Goal: Task Accomplishment & Management: Manage account settings

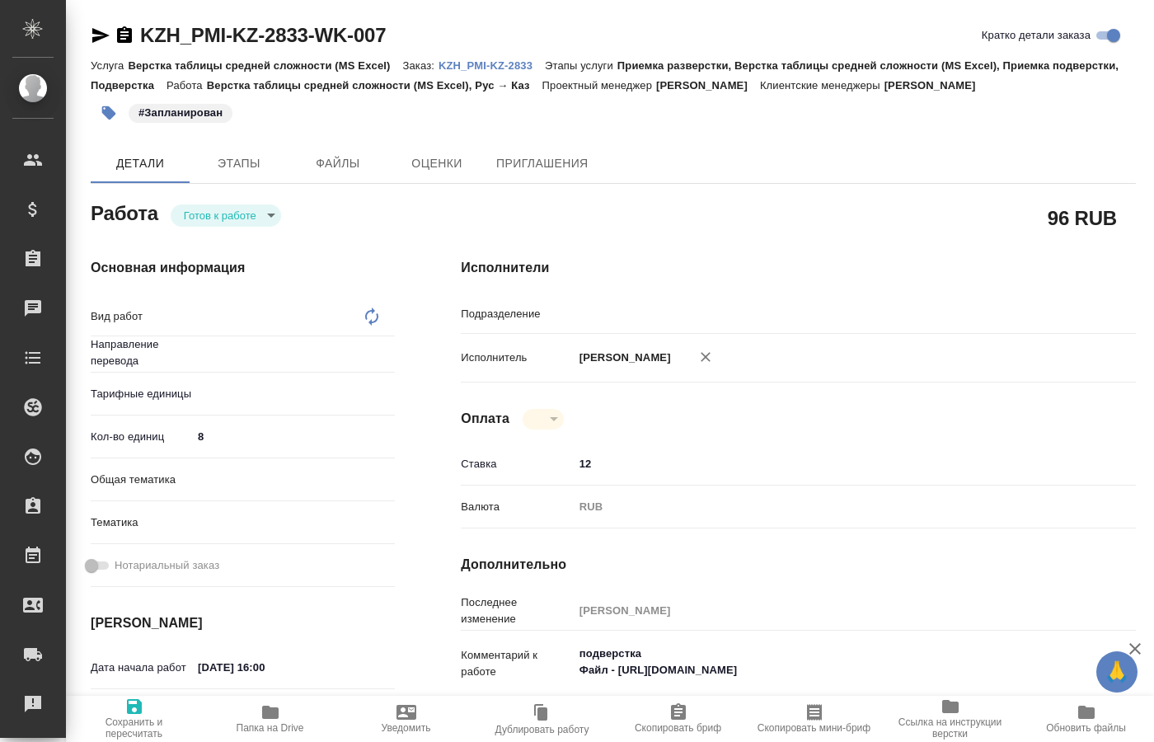
type textarea "x"
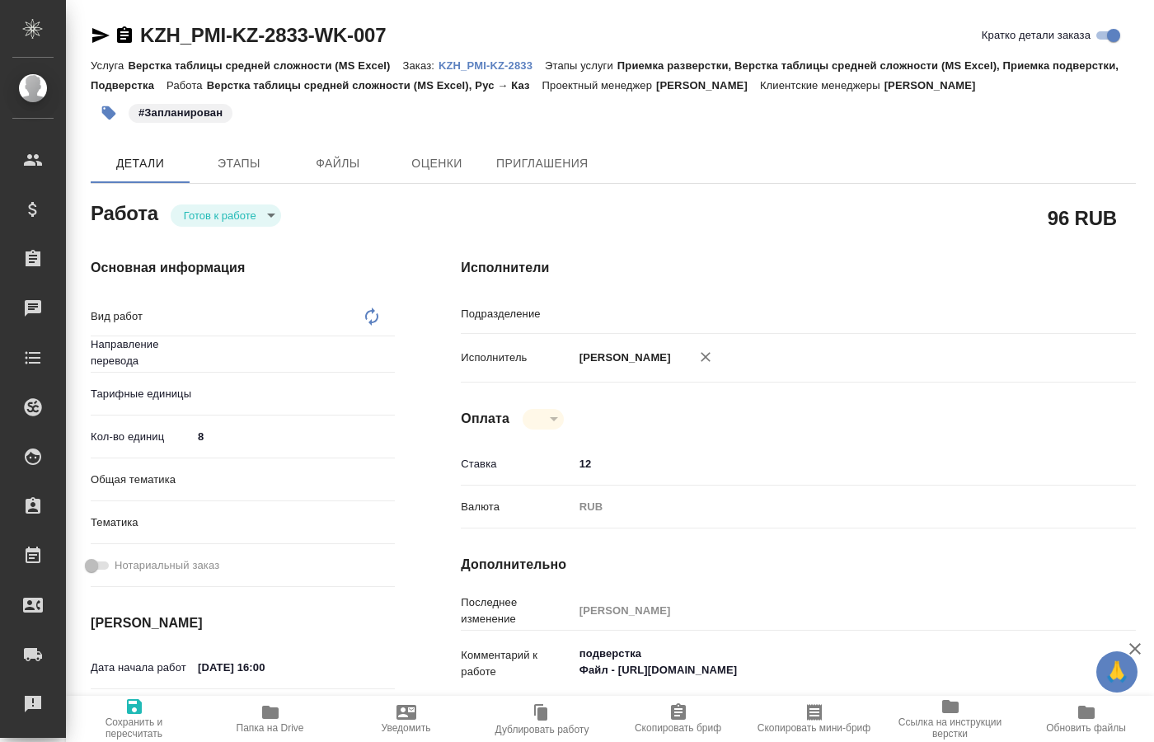
type textarea "x"
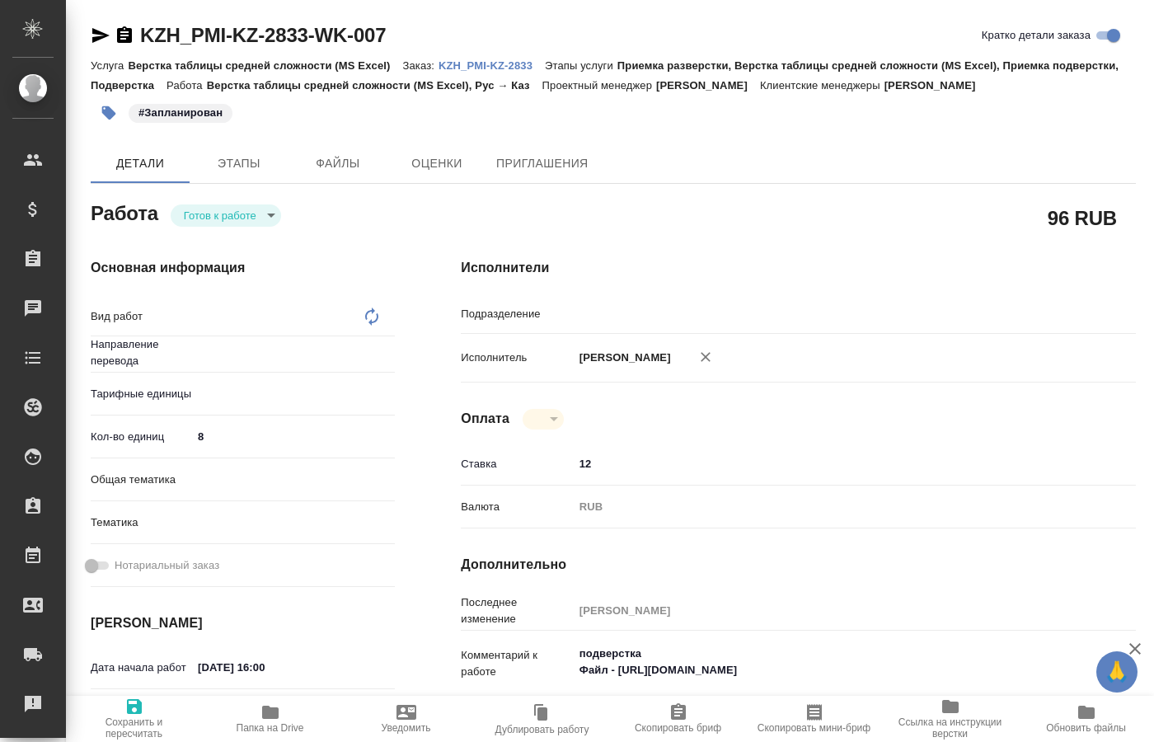
type textarea "x"
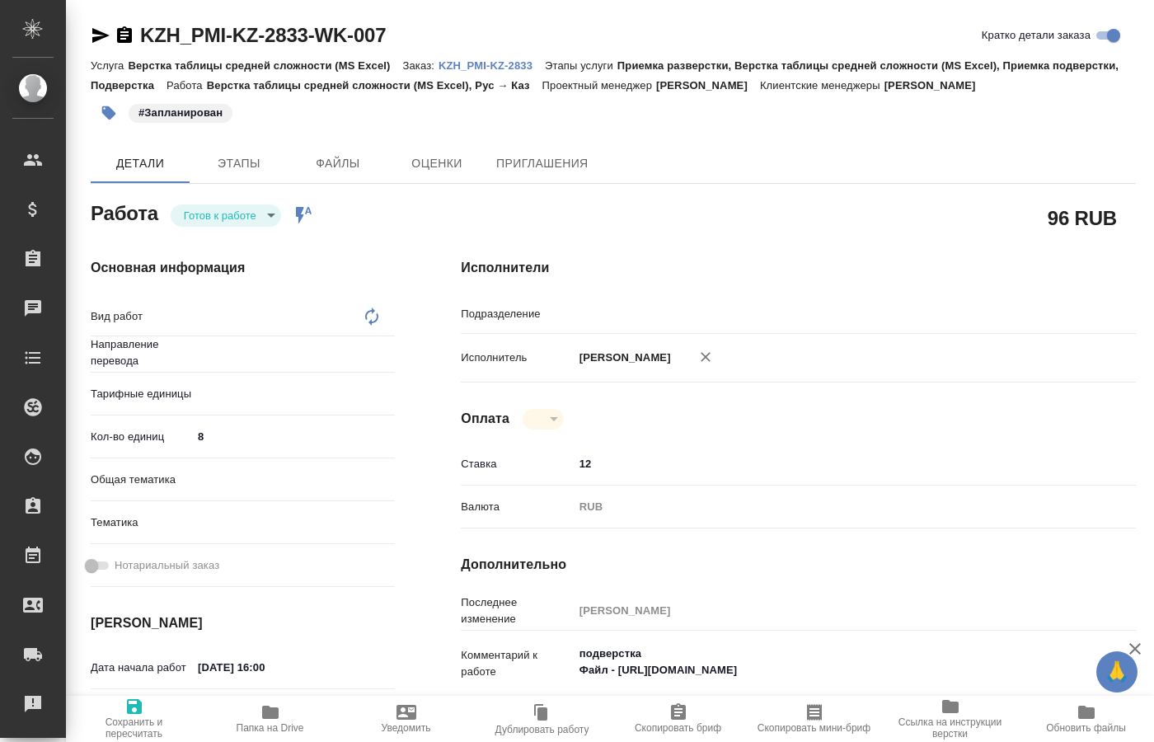
type textarea "x"
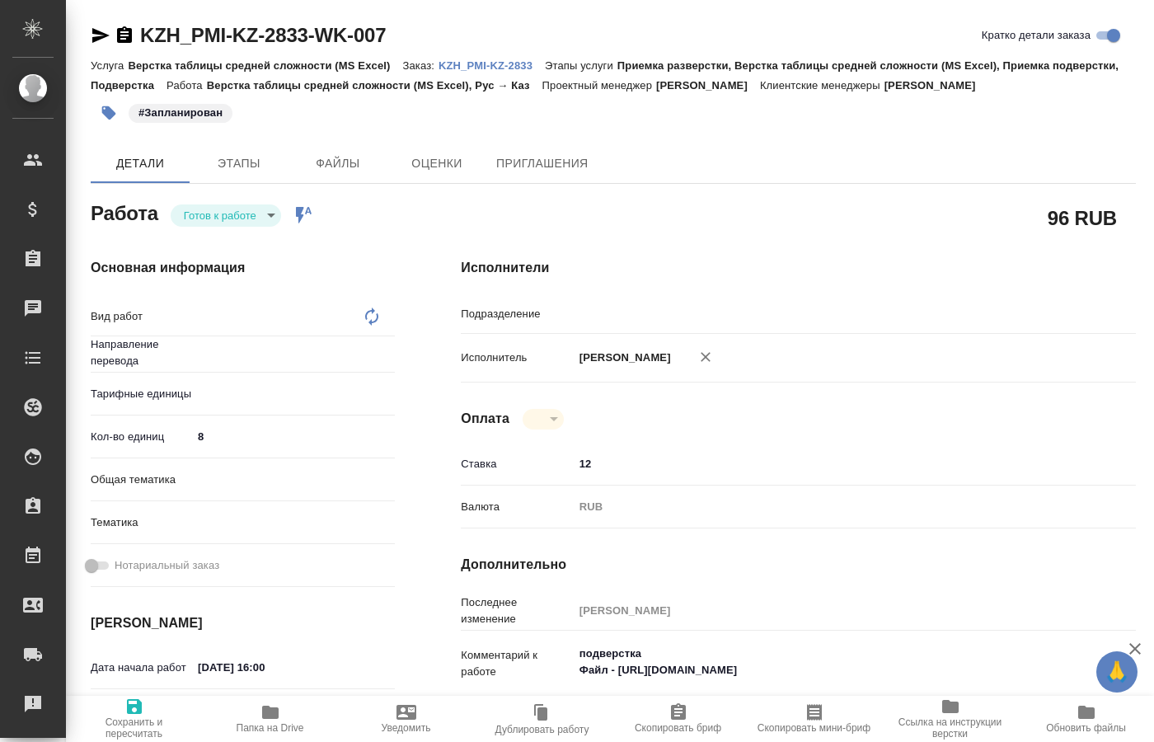
type textarea "x"
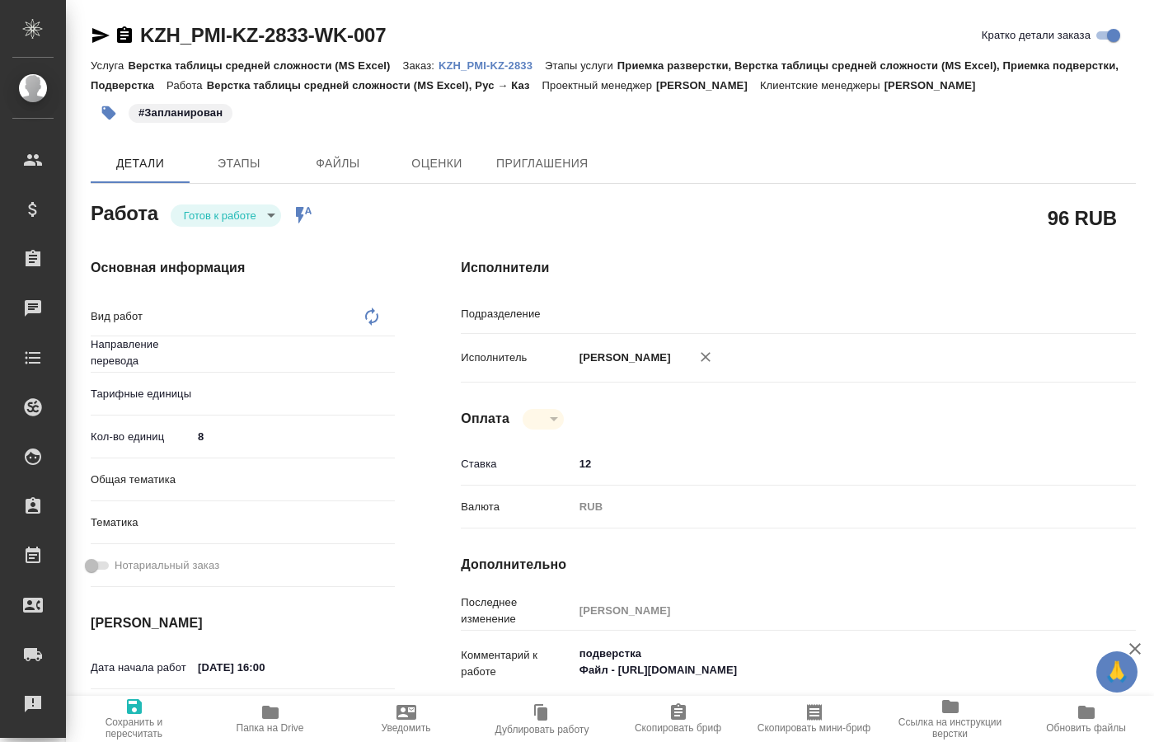
type textarea "x"
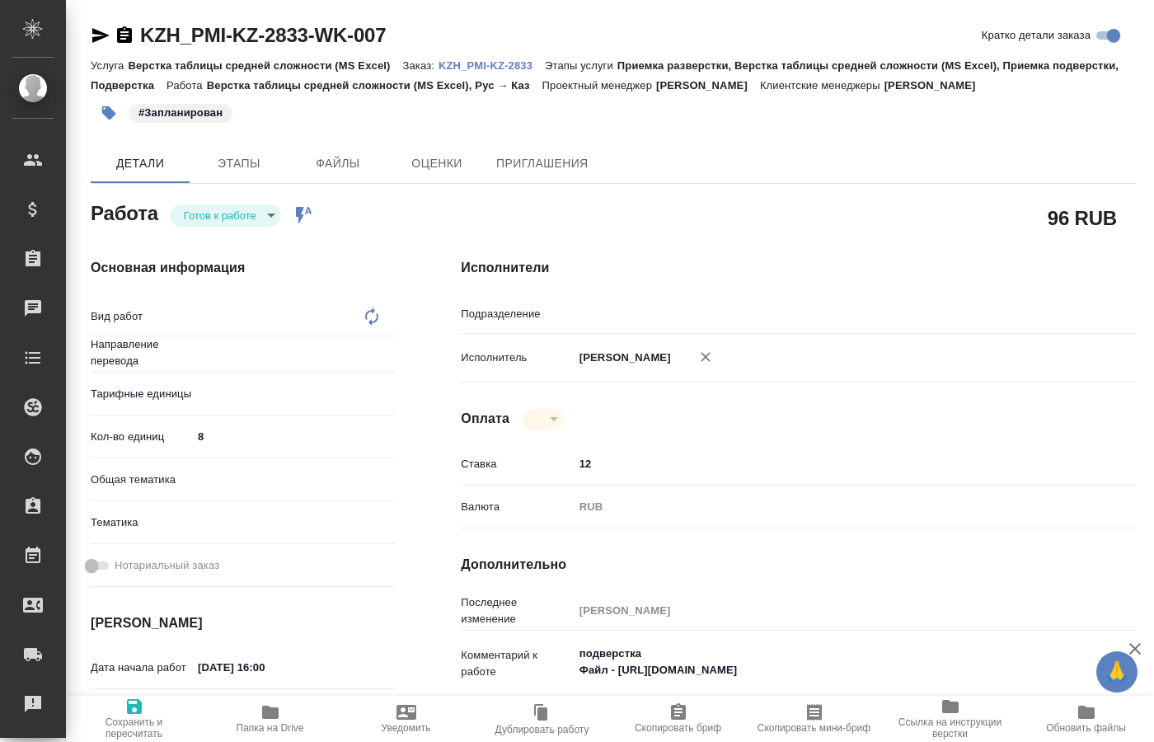
type textarea "x"
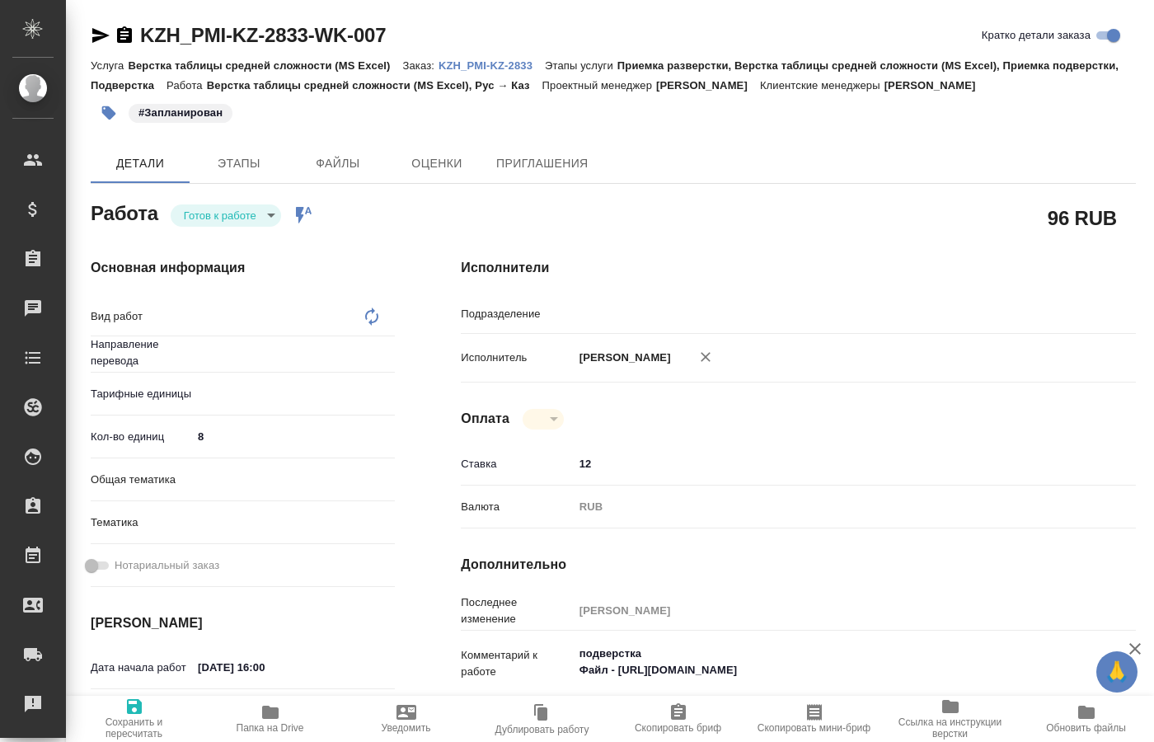
type textarea "x"
type textarea "Верстка таблицы средней сложности (MS Excel)"
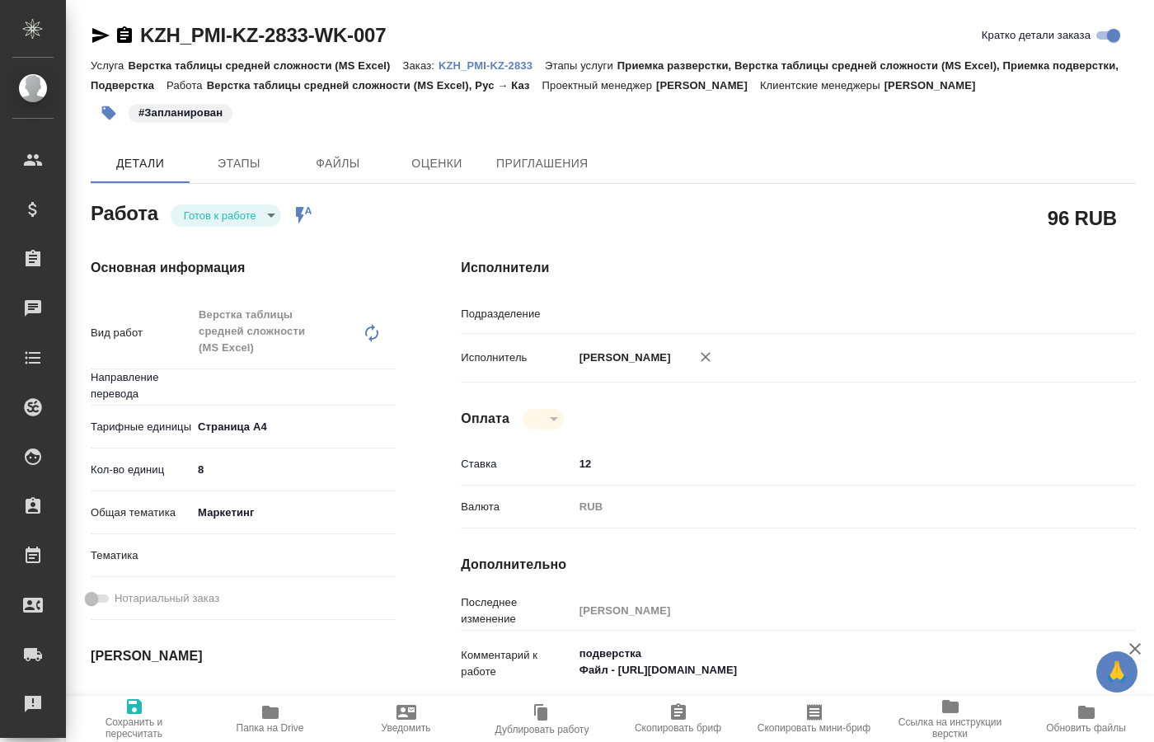
type textarea "x"
type input "рус-каз"
type input "DTPspecialists"
click at [148, 234] on div "Основная информация Вид работ Верстка таблицы средней сложности (MS Excel) x ​ …" at bounding box center [243, 593] width 370 height 737
drag, startPoint x: 895, startPoint y: 667, endPoint x: 616, endPoint y: 676, distance: 279.7
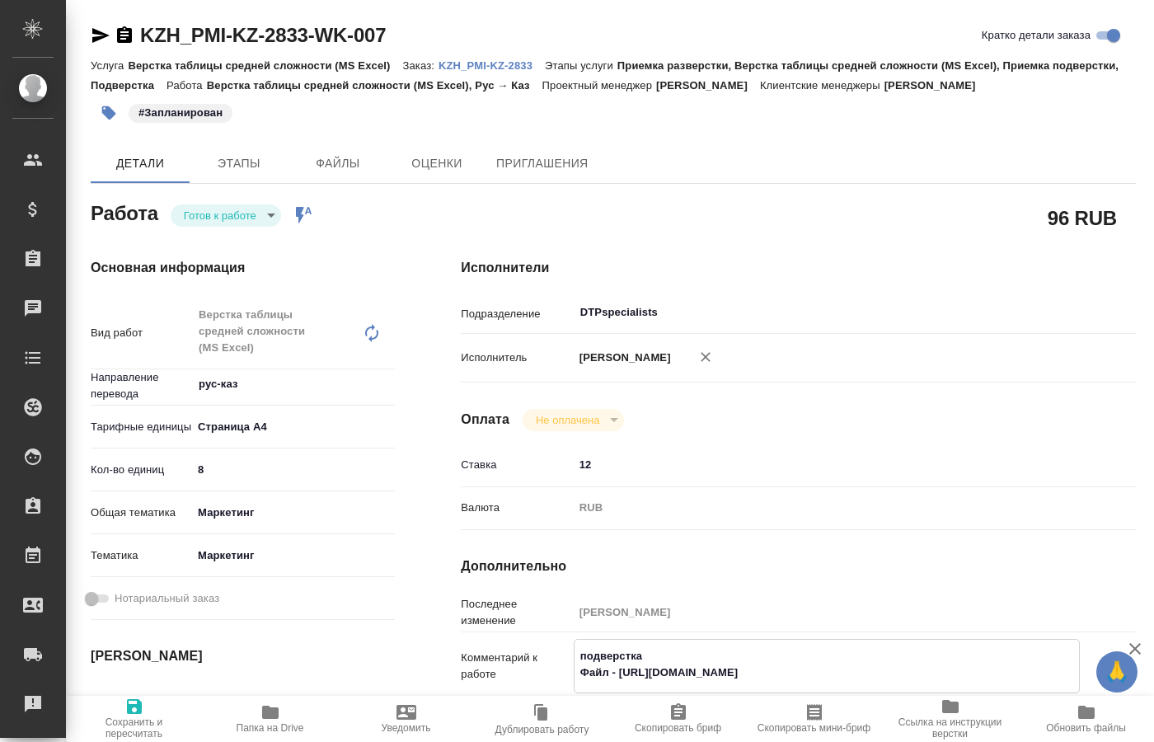
click at [616, 676] on textarea "подверстка Файл - https://drive.awatera.com/s/2cm3w6LDetmymcz" at bounding box center [827, 664] width 505 height 45
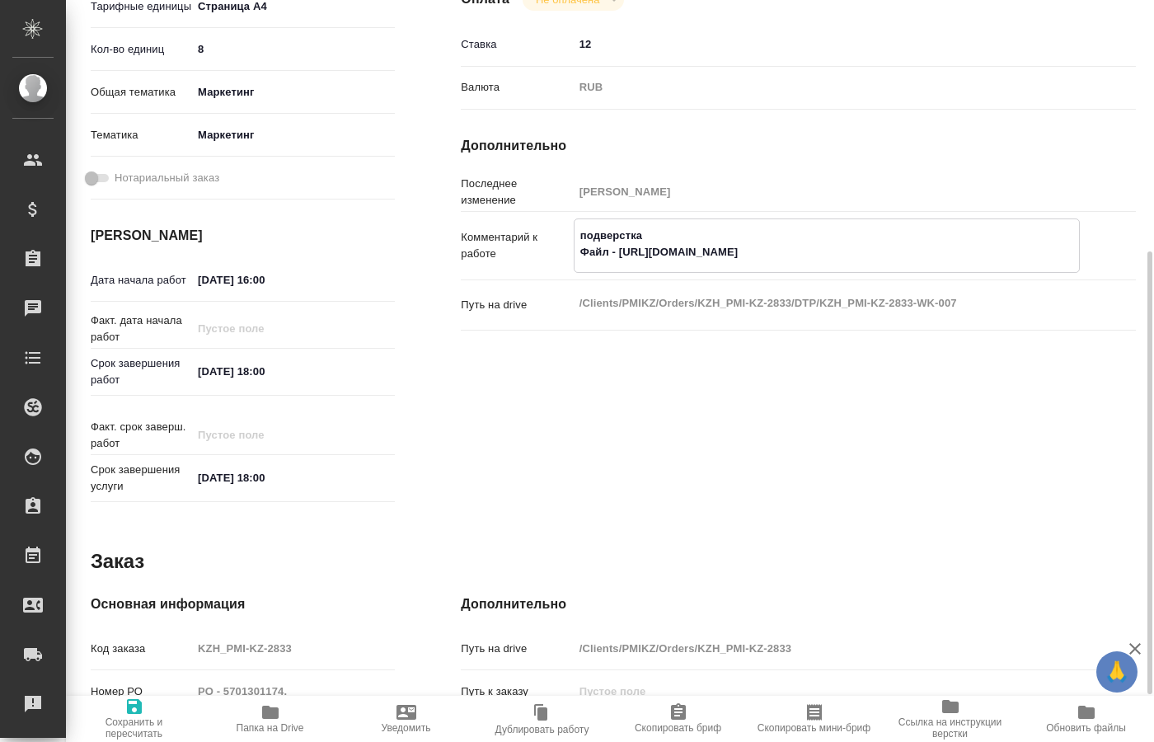
scroll to position [84, 0]
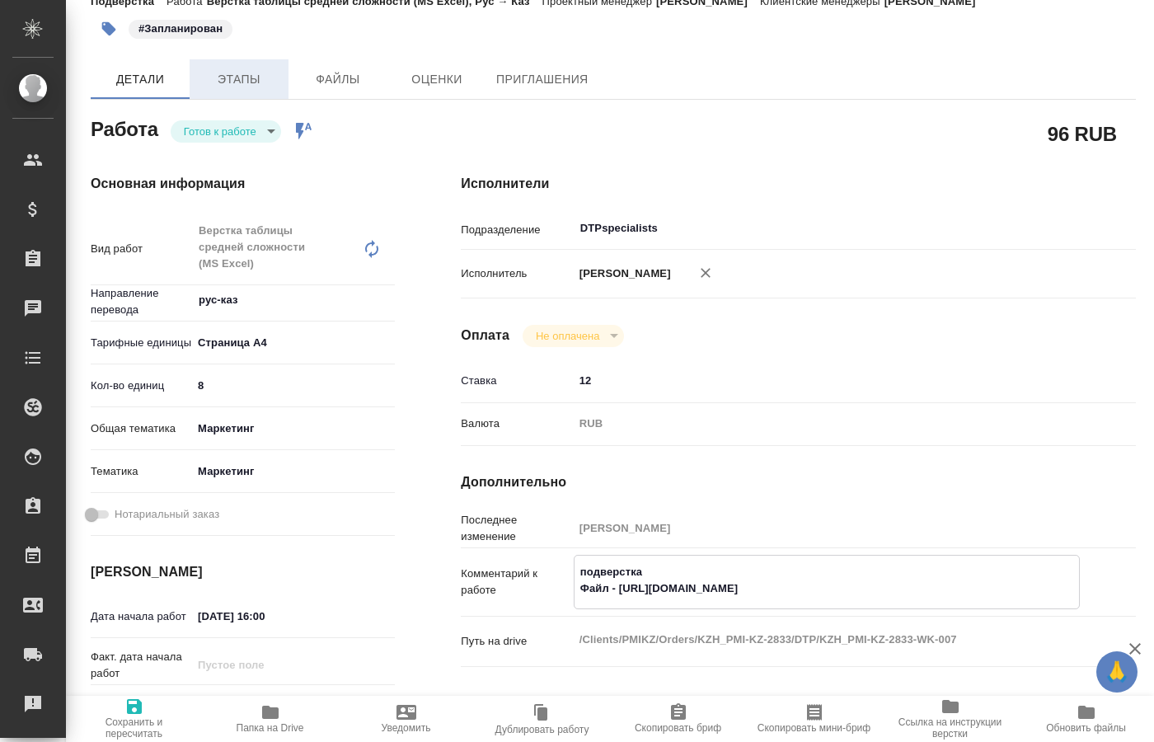
type textarea "x"
click at [222, 87] on span "Этапы" at bounding box center [239, 79] width 79 height 21
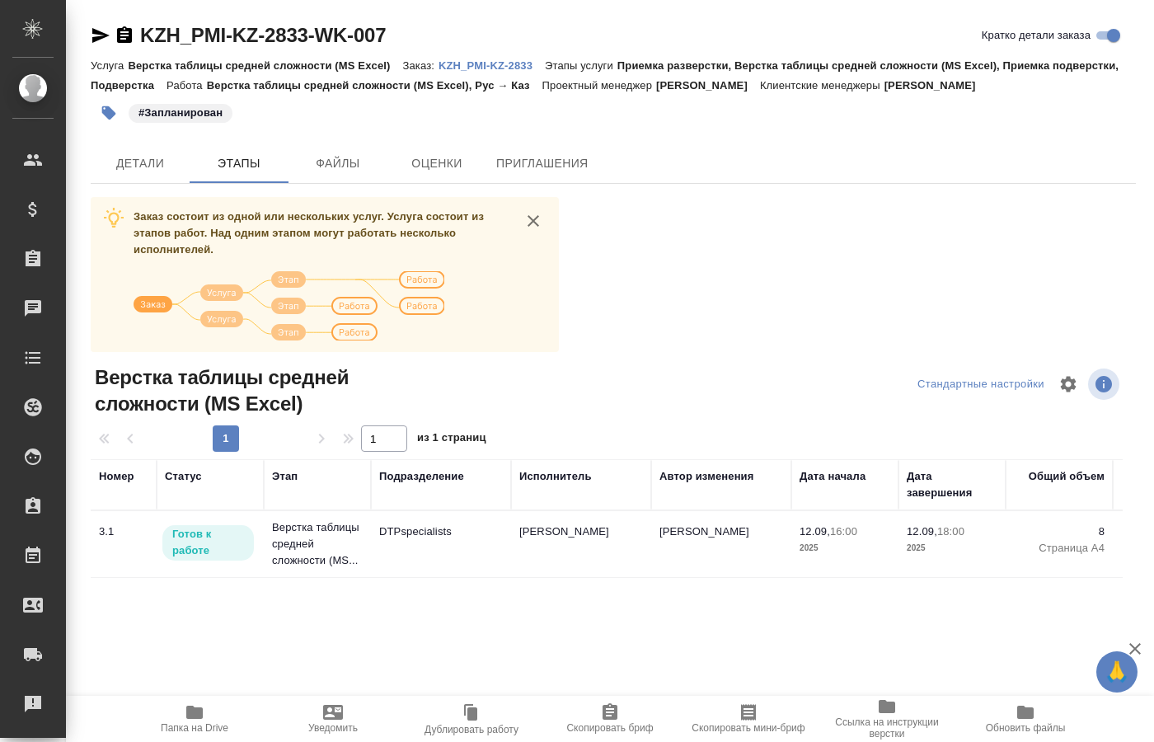
click at [466, 65] on p "KZH_PMI-KZ-2833" at bounding box center [492, 65] width 106 height 12
click at [131, 153] on span "Детали" at bounding box center [140, 163] width 79 height 21
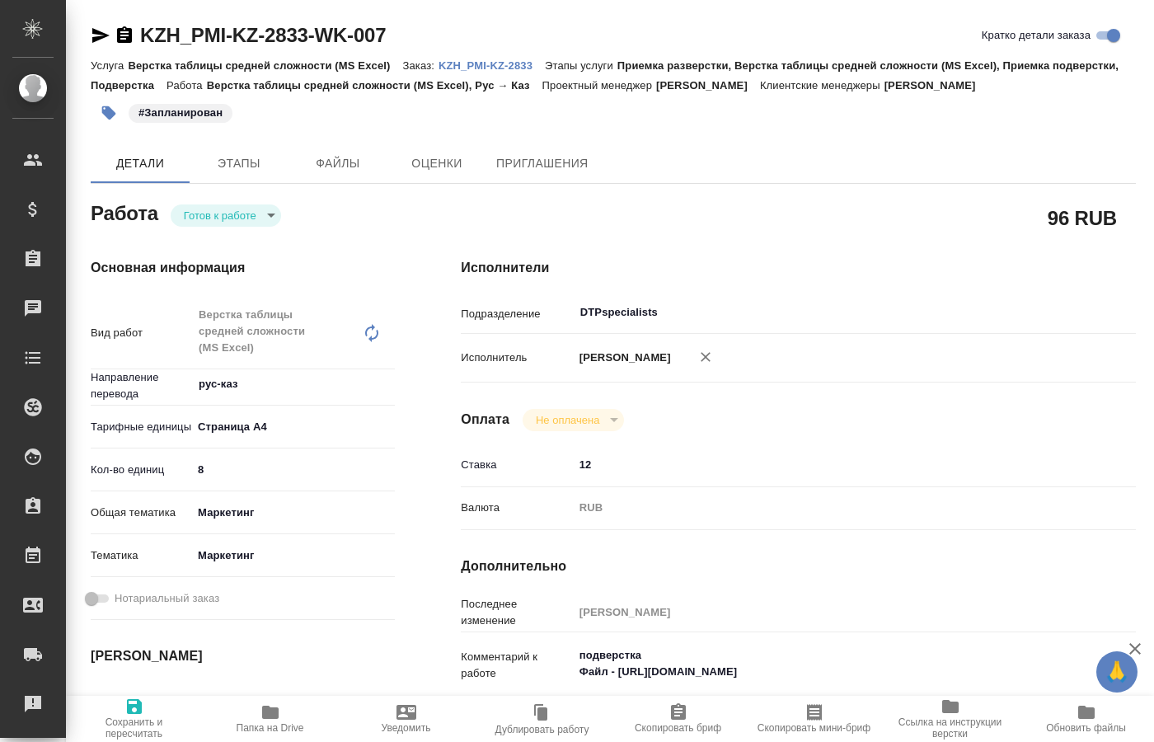
type textarea "x"
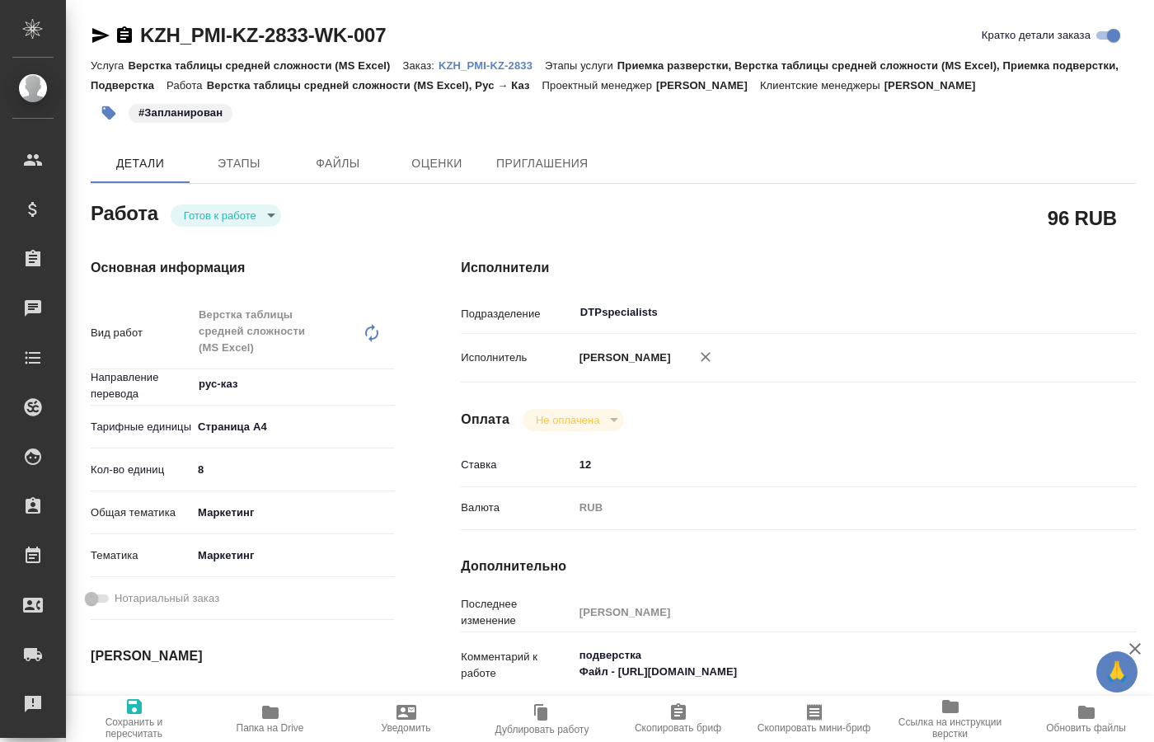
type textarea "x"
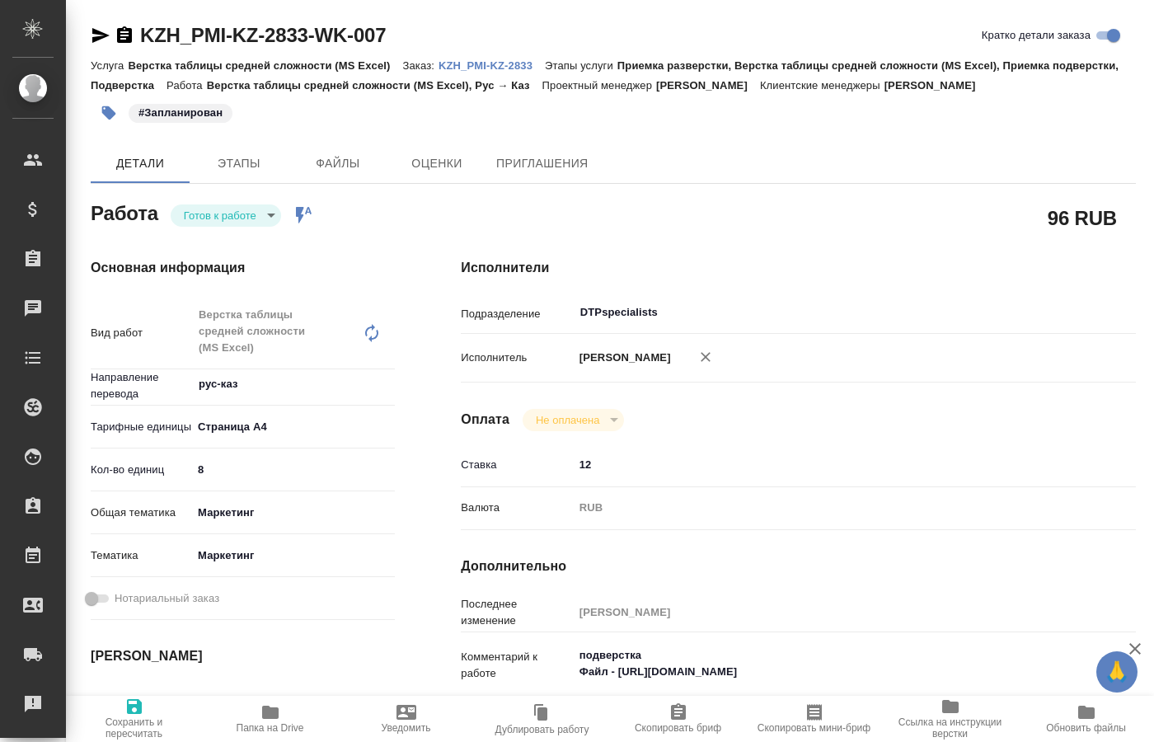
type textarea "x"
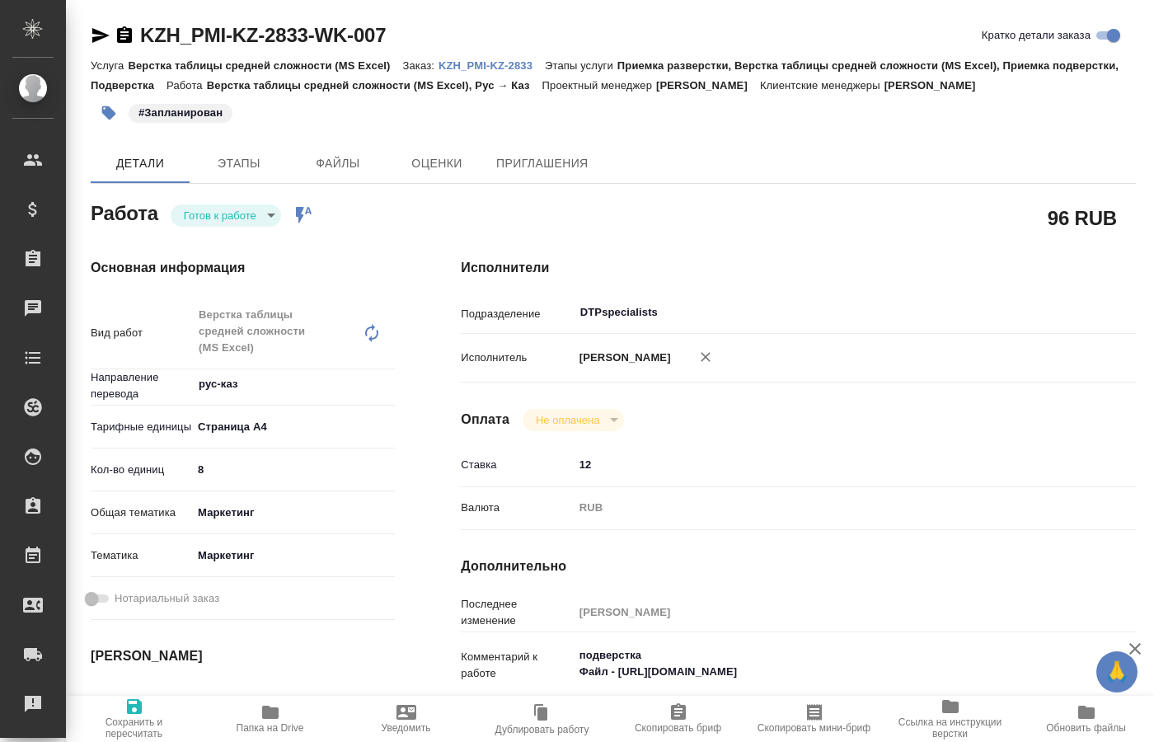
type textarea "x"
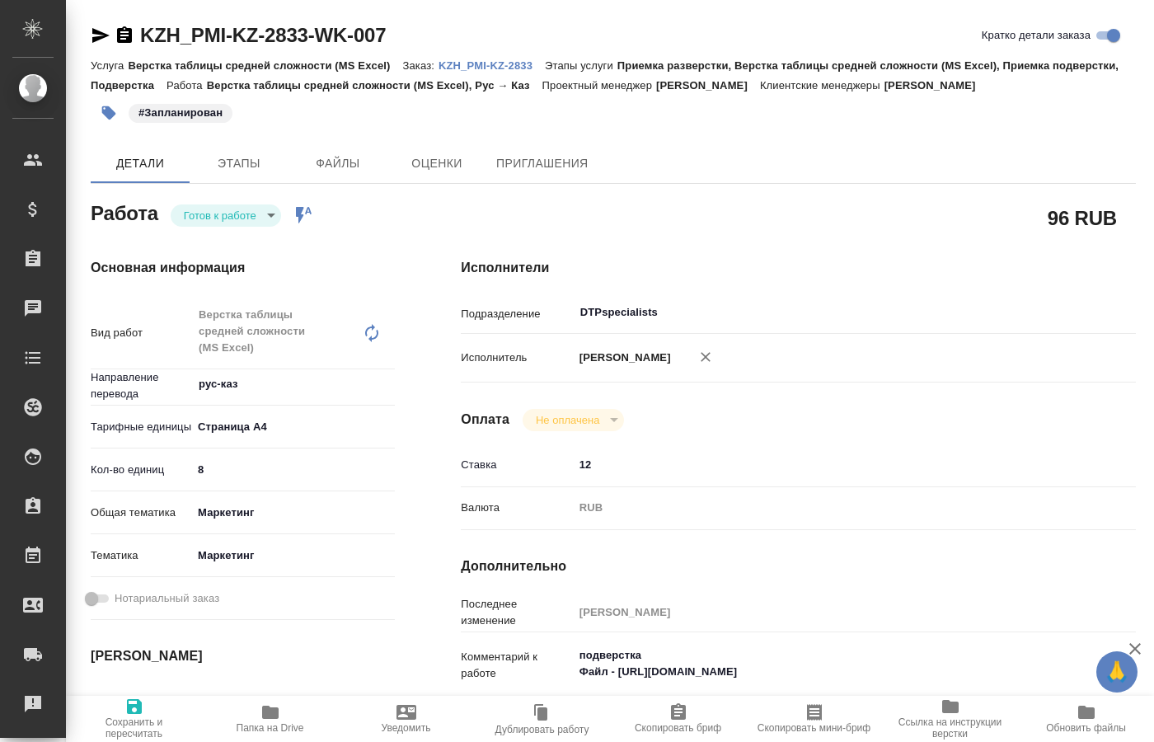
type textarea "x"
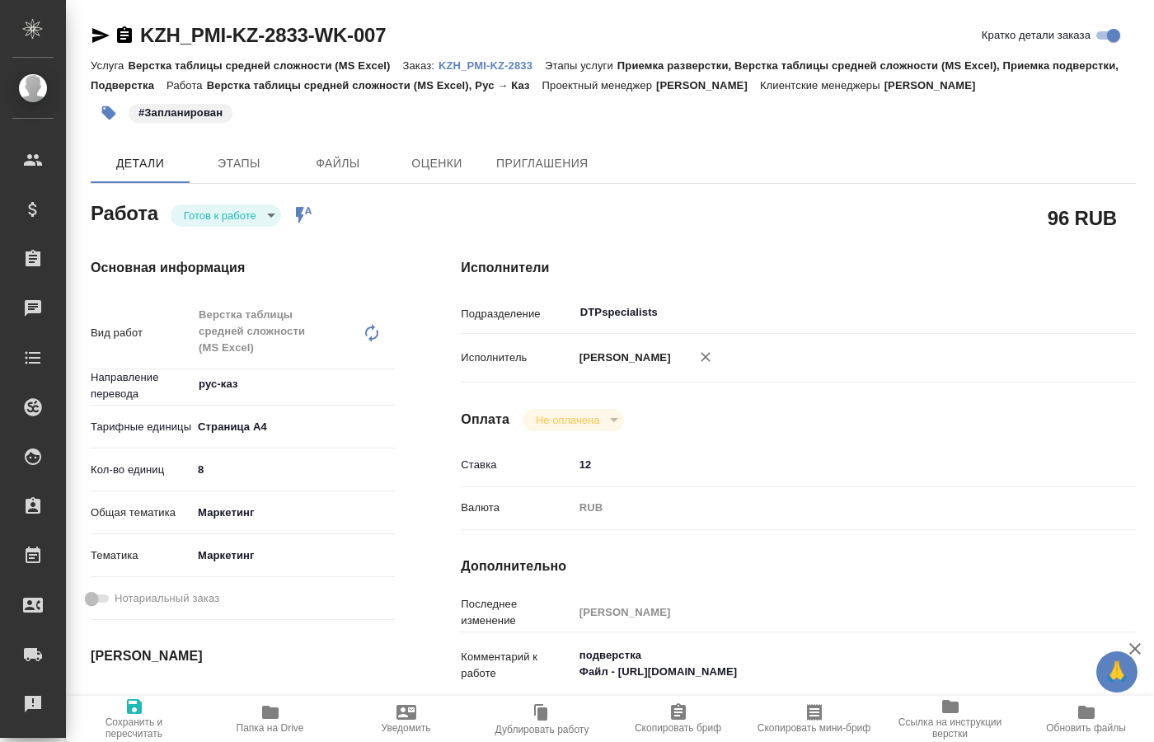
type textarea "x"
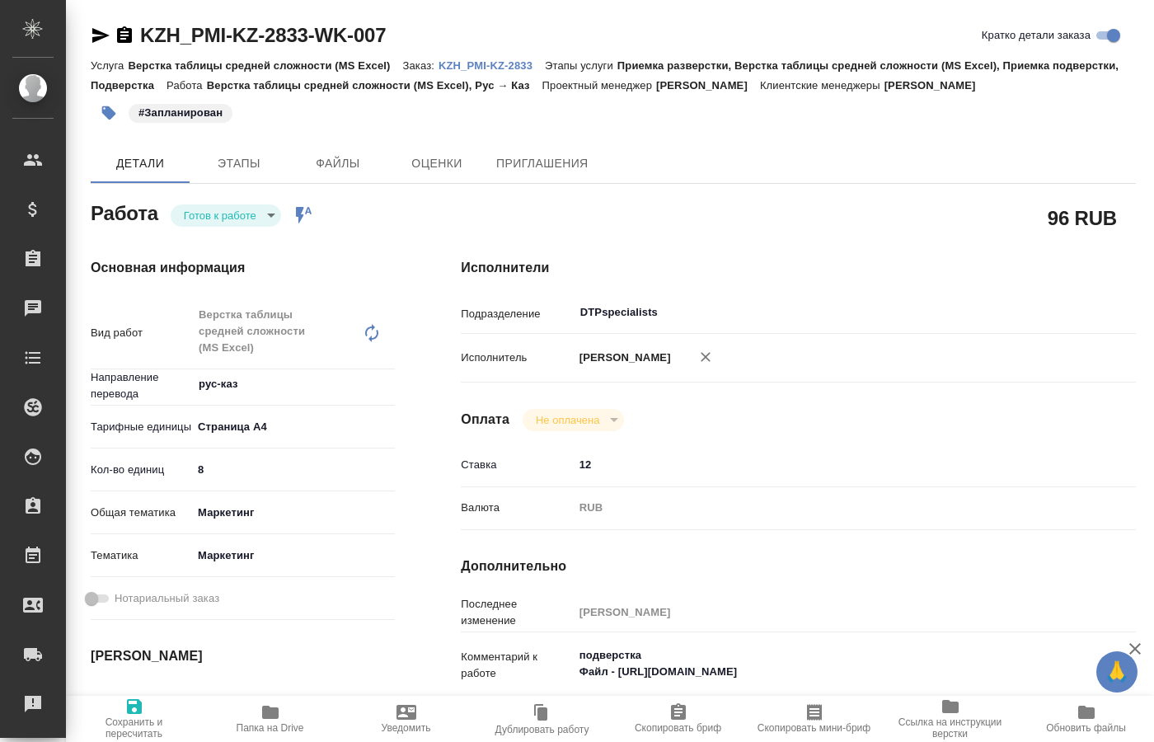
type textarea "x"
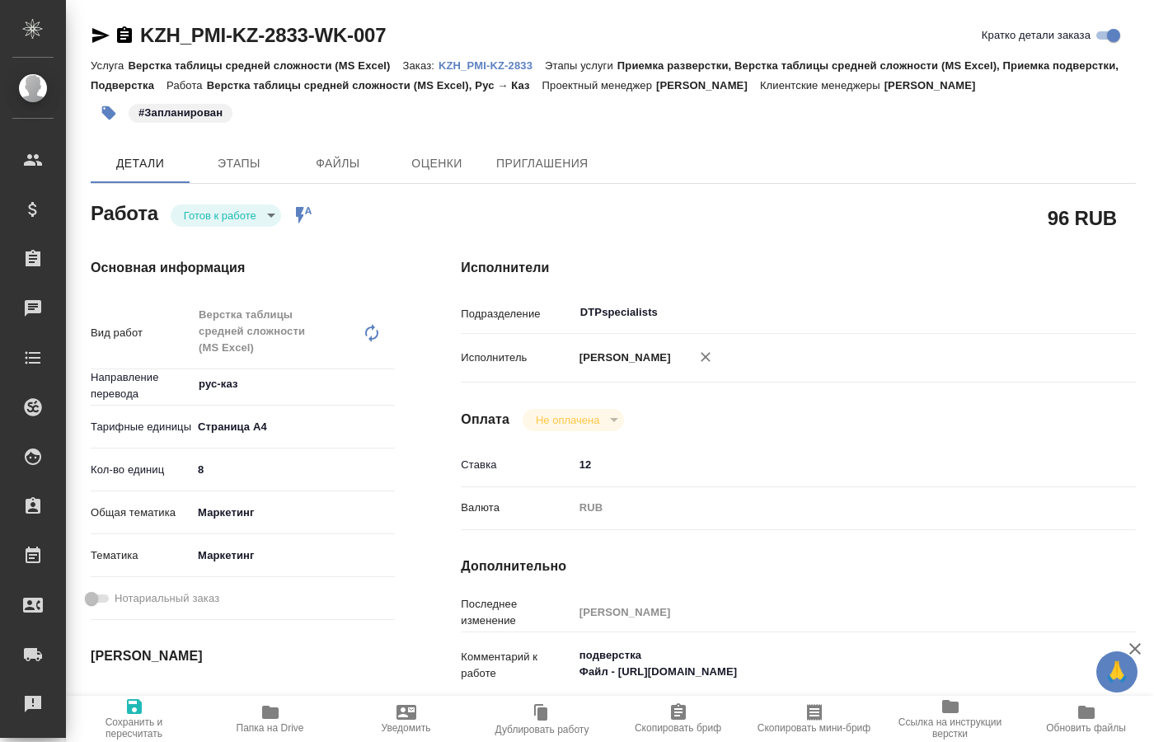
click at [260, 717] on span "Папка на Drive" at bounding box center [270, 717] width 116 height 31
drag, startPoint x: 139, startPoint y: 16, endPoint x: 304, endPoint y: 30, distance: 165.5
click at [304, 30] on div "KZH_PMI-KZ-2833-WK-007 Кратко детали заказа Услуга Верстка таблицы средней слож…" at bounding box center [614, 728] width 1064 height 1456
copy link "KZH_PMI-KZ-2833"
type textarea "x"
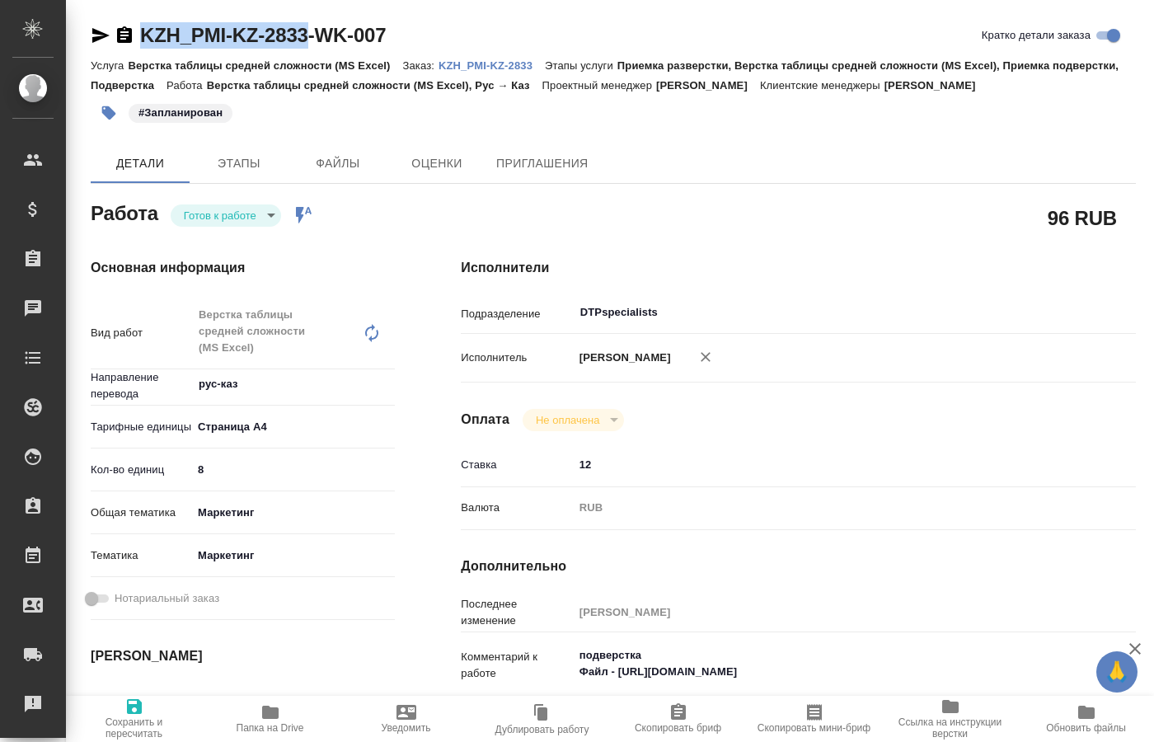
type textarea "x"
click at [827, 225] on div "Исполнители Подразделение DTPspecialists ​ Исполнитель Кучеренко Оксана Леонидо…" at bounding box center [798, 593] width 741 height 737
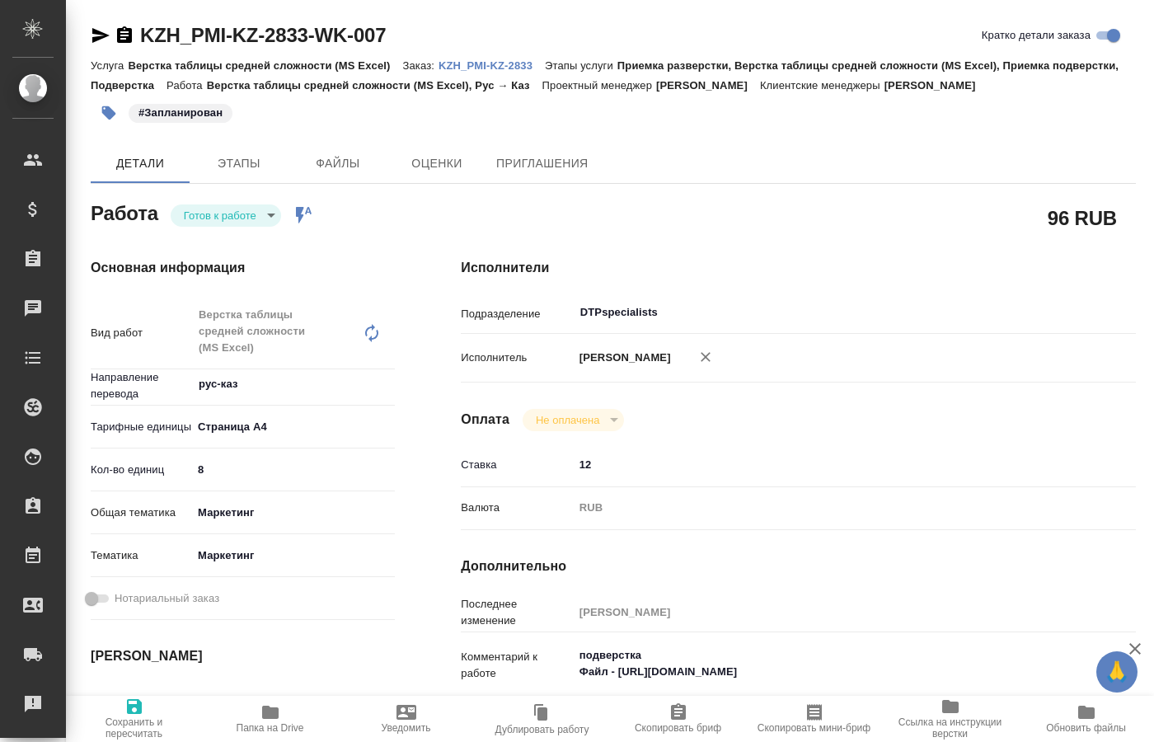
click at [277, 225] on div "Основная информация Вид работ Верстка таблицы средней сложности (MS Excel) x ​ …" at bounding box center [243, 593] width 370 height 737
click at [256, 212] on body "🙏 .cls-1 fill:#fff; AWATERA Kucherenko Oksana Клиенты Спецификации Заказы 0 Чат…" at bounding box center [577, 371] width 1154 height 742
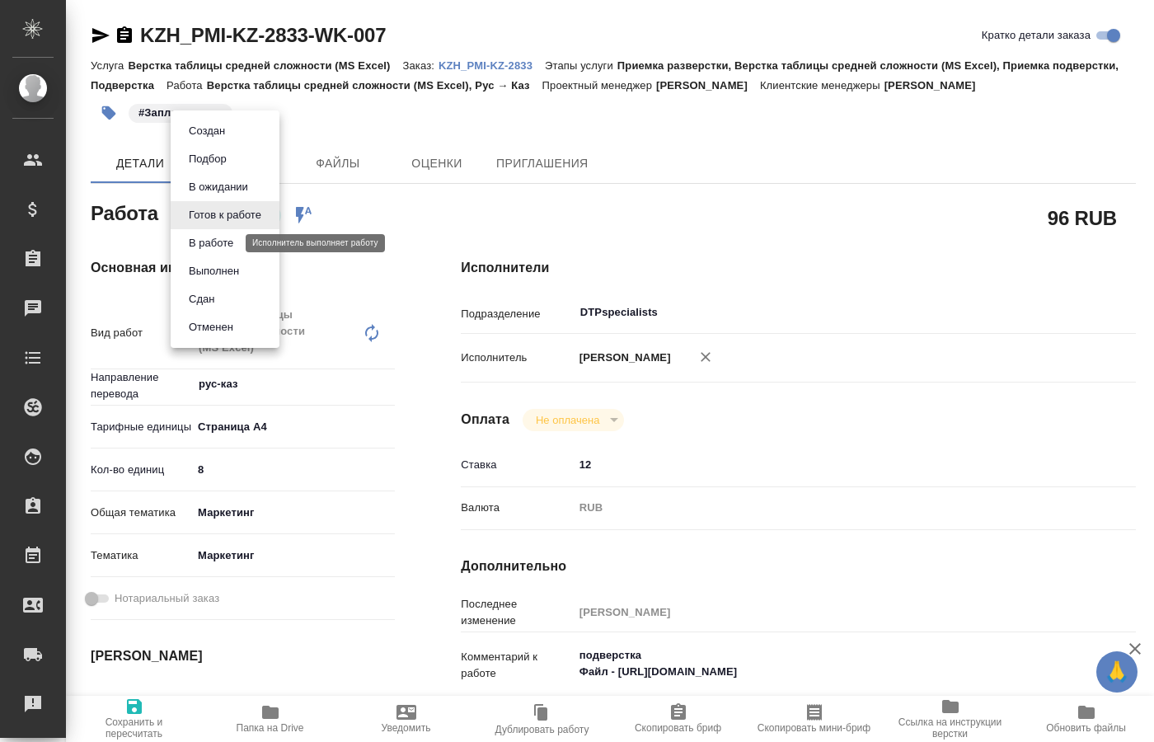
click at [216, 245] on button "В работе" at bounding box center [211, 243] width 54 height 18
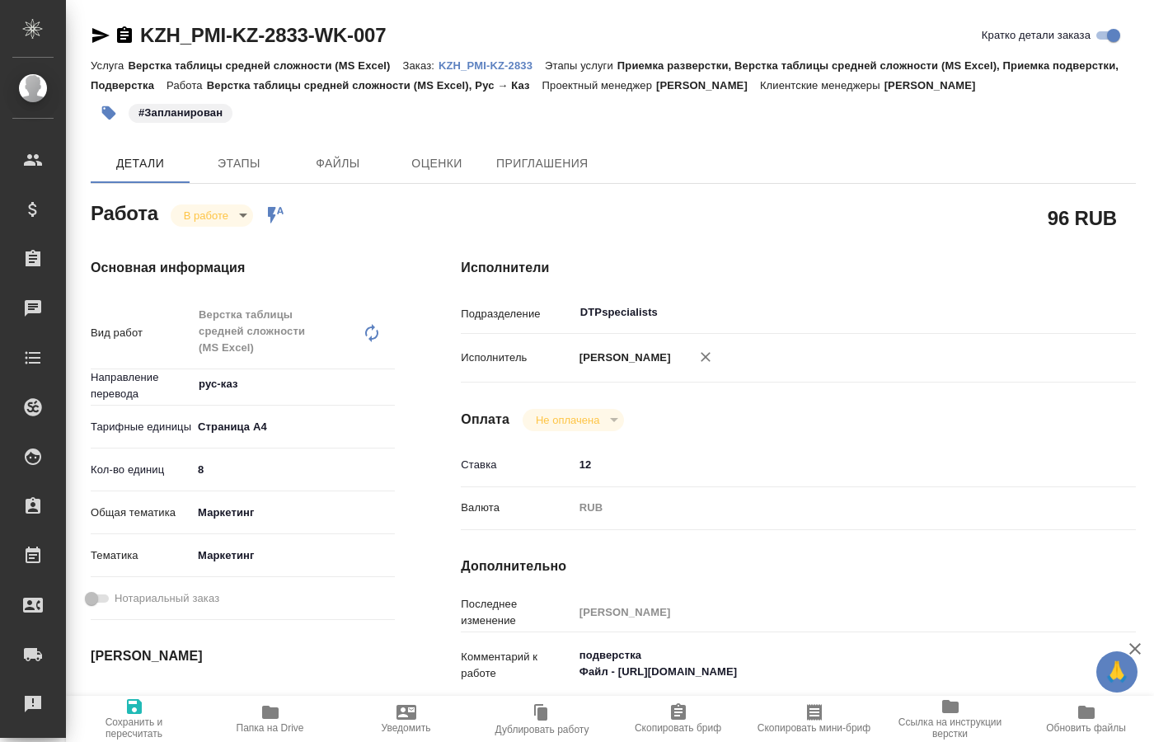
type textarea "x"
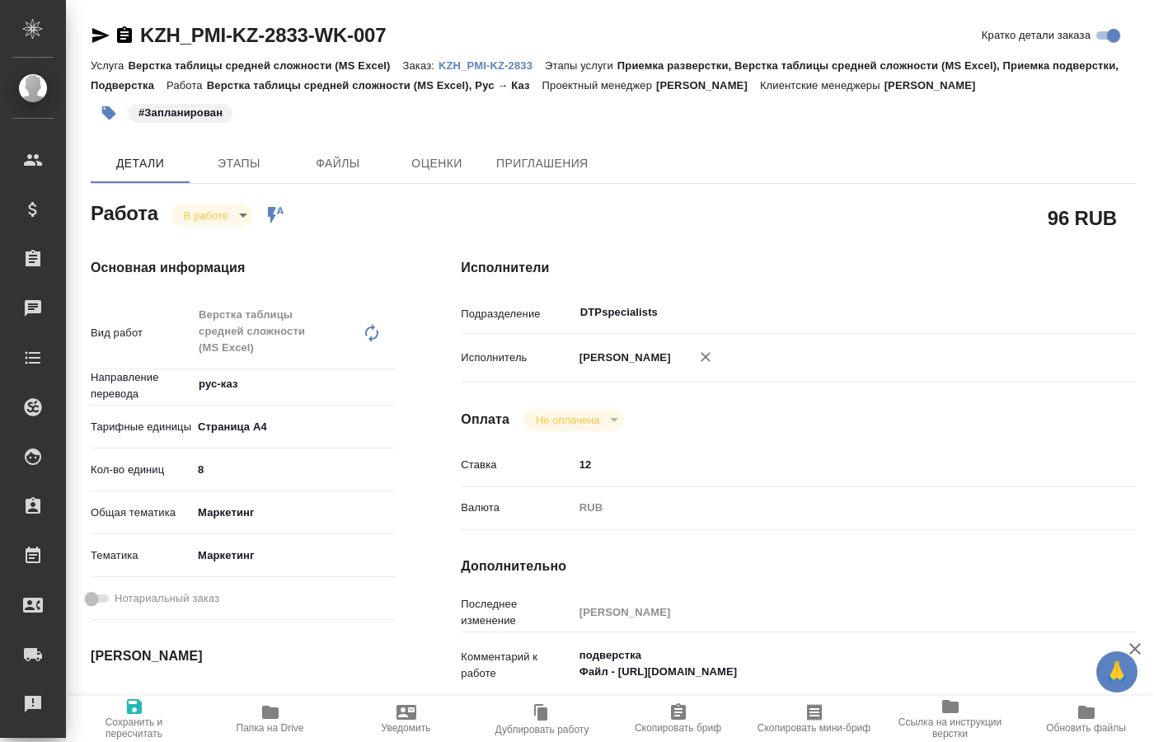
type textarea "x"
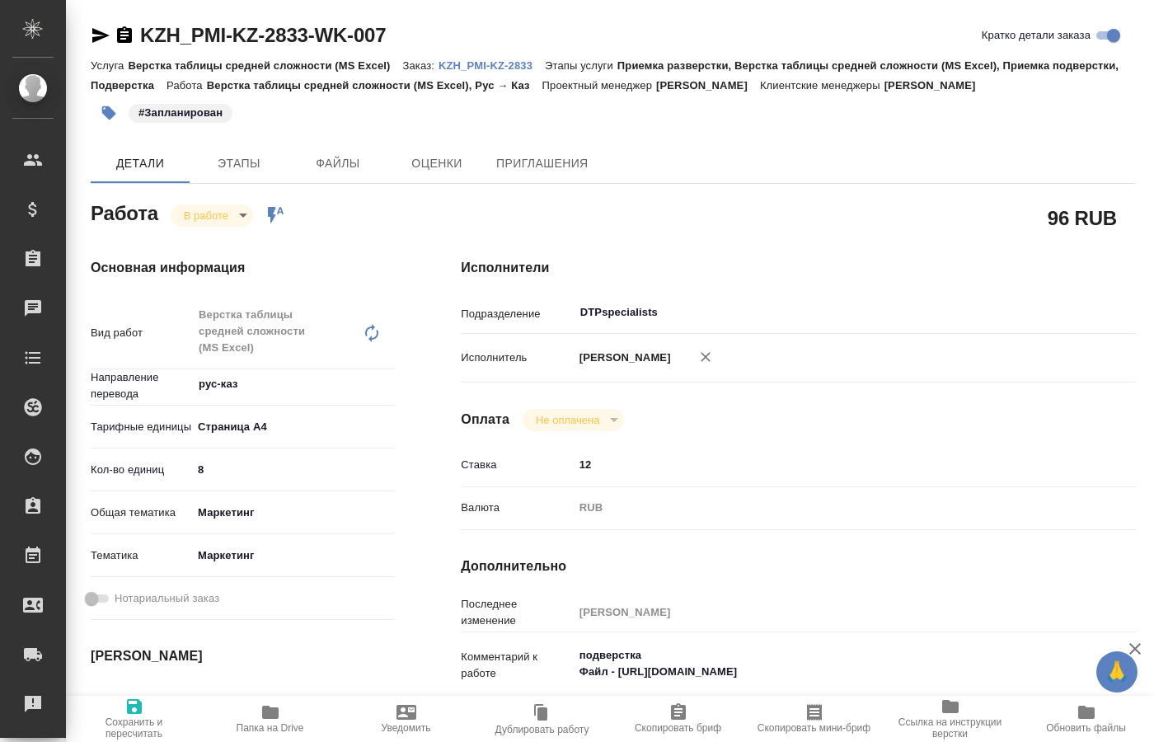
type textarea "x"
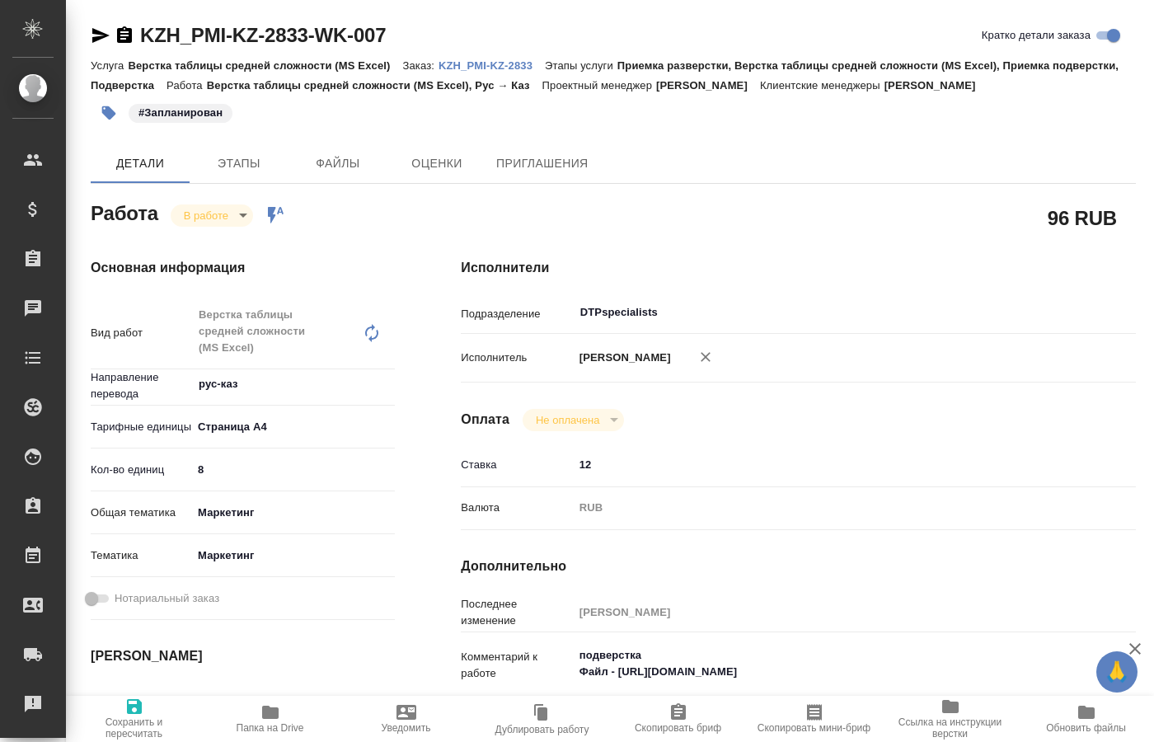
type textarea "x"
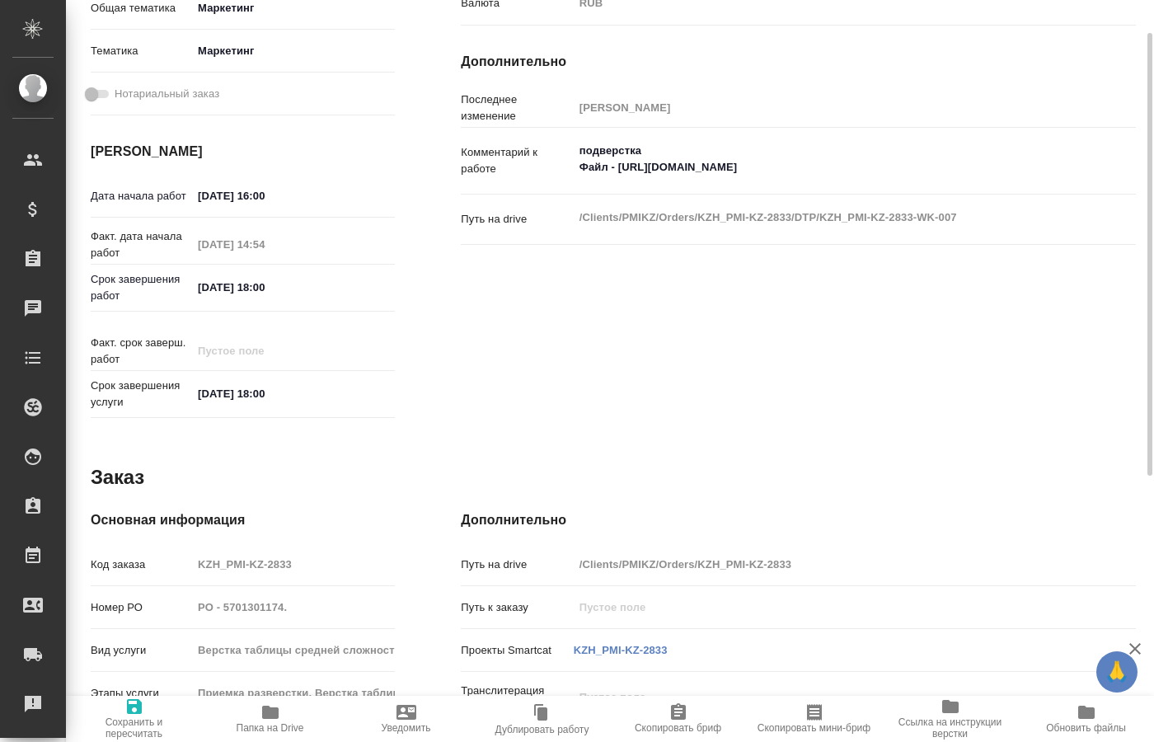
scroll to position [533, 0]
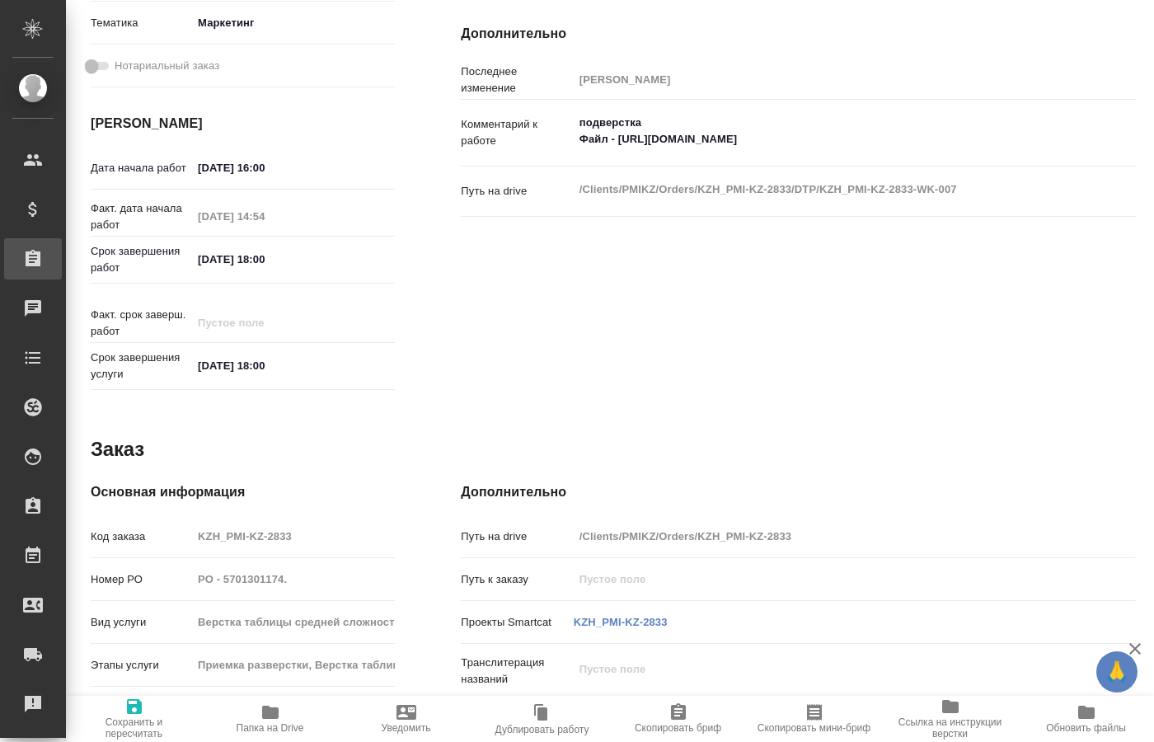
type textarea "x"
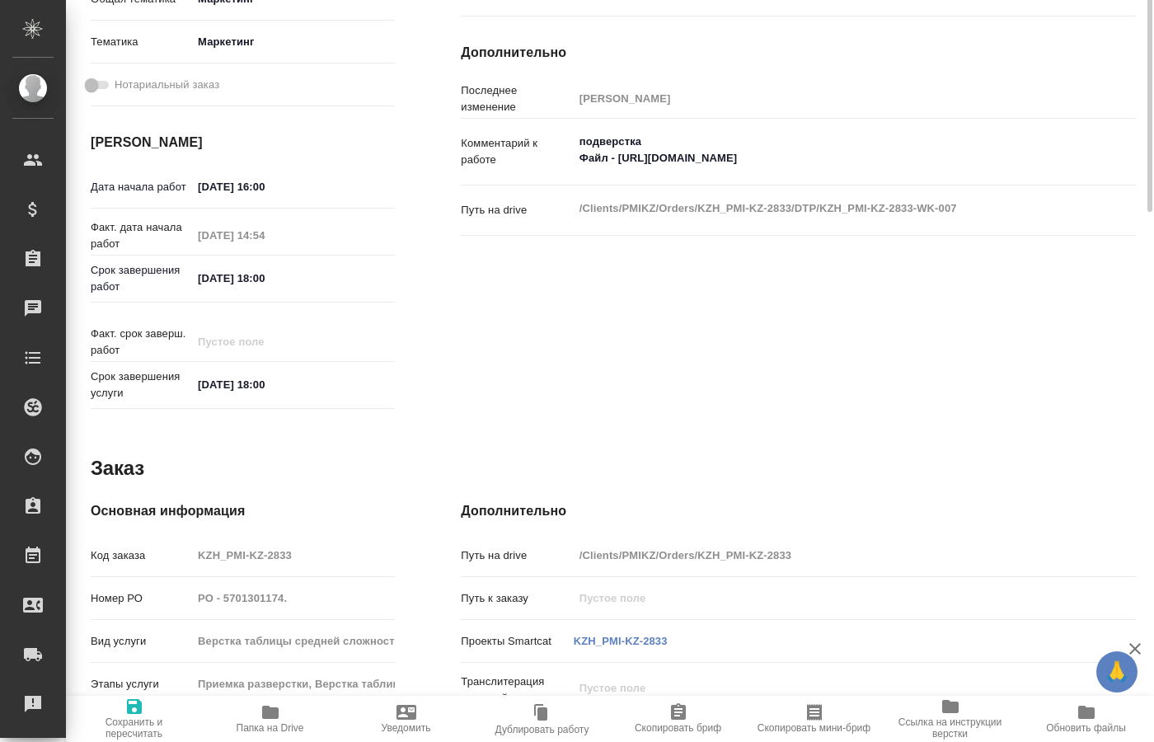
scroll to position [177, 0]
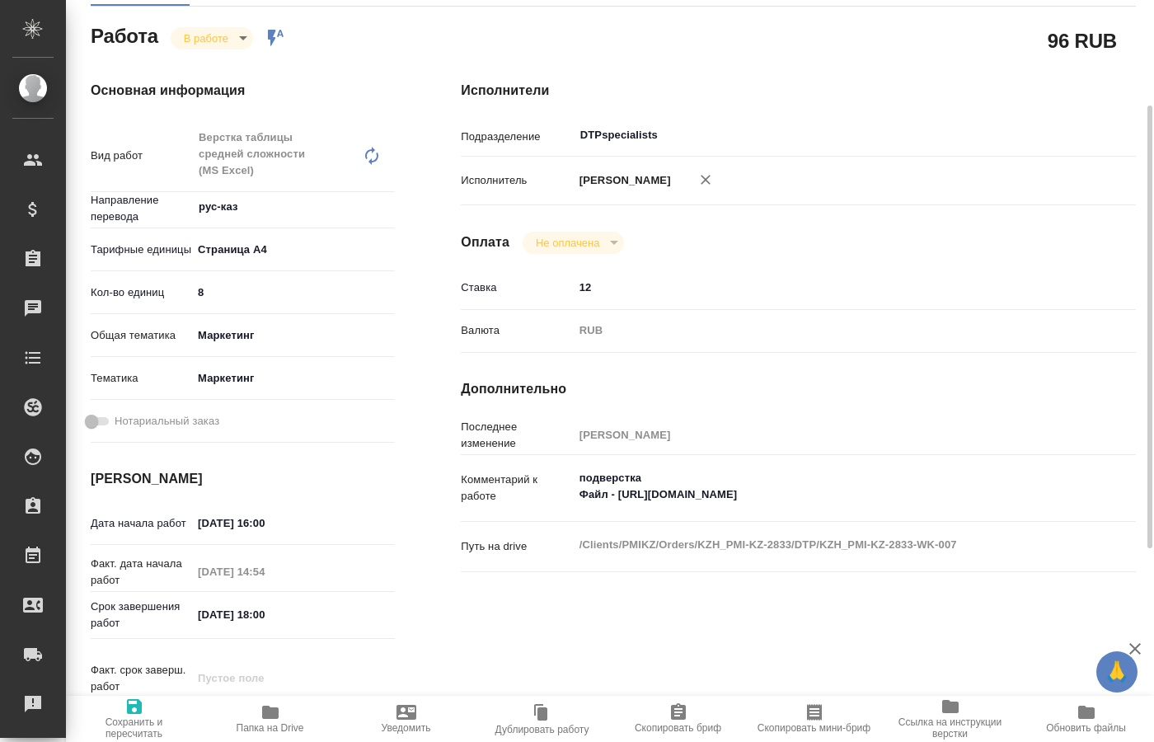
click at [272, 715] on icon "button" at bounding box center [270, 712] width 16 height 13
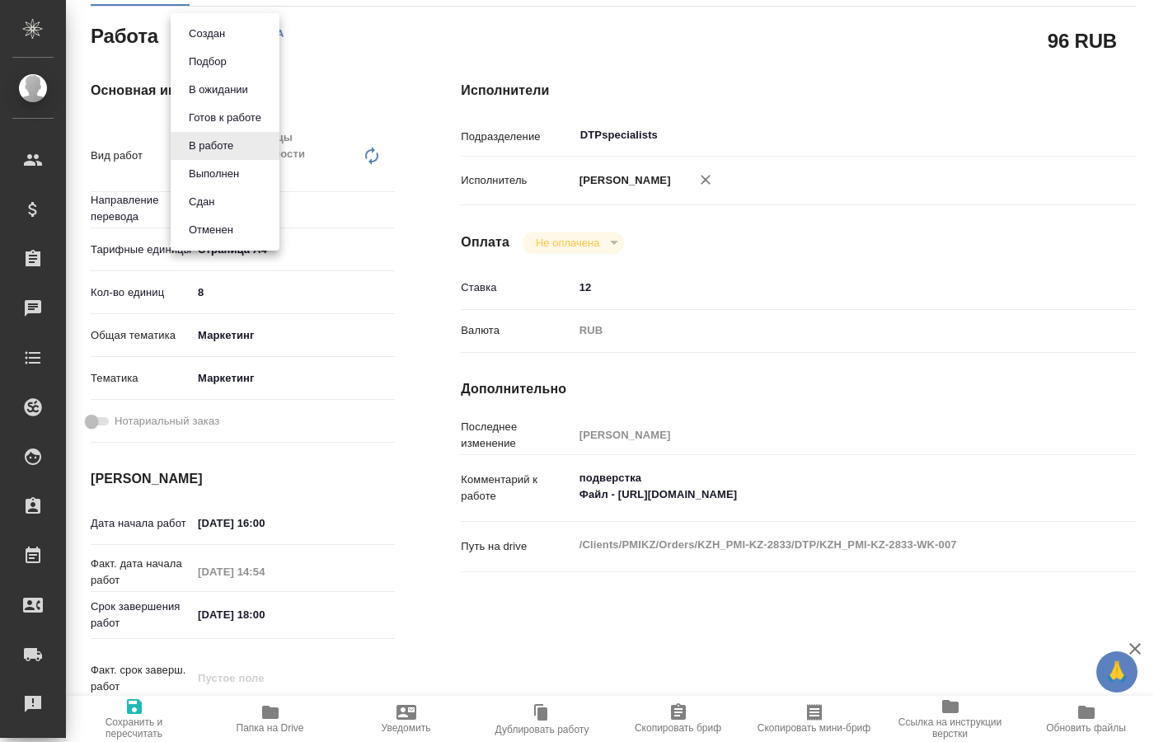
click at [237, 39] on body "🙏 .cls-1 fill:#fff; AWATERA Kucherenko Oksana Клиенты Спецификации Заказы 0 Чат…" at bounding box center [577, 371] width 1154 height 742
click at [214, 173] on button "Выполнен" at bounding box center [214, 174] width 60 height 18
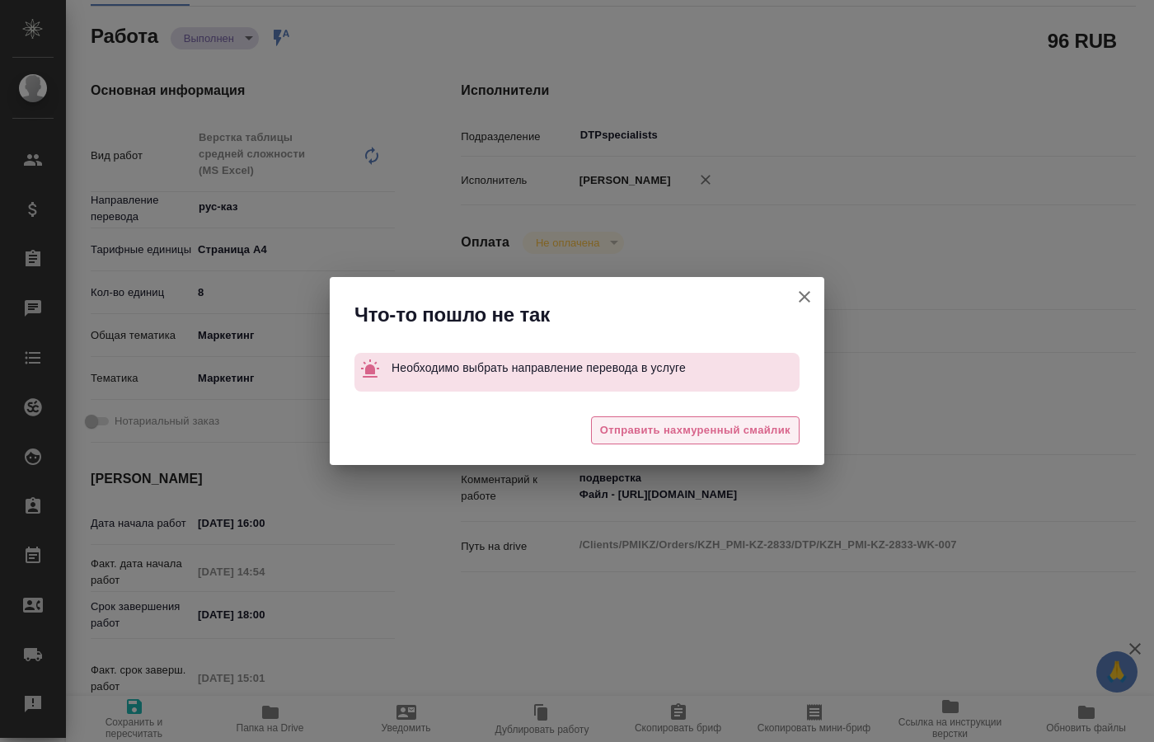
type textarea "x"
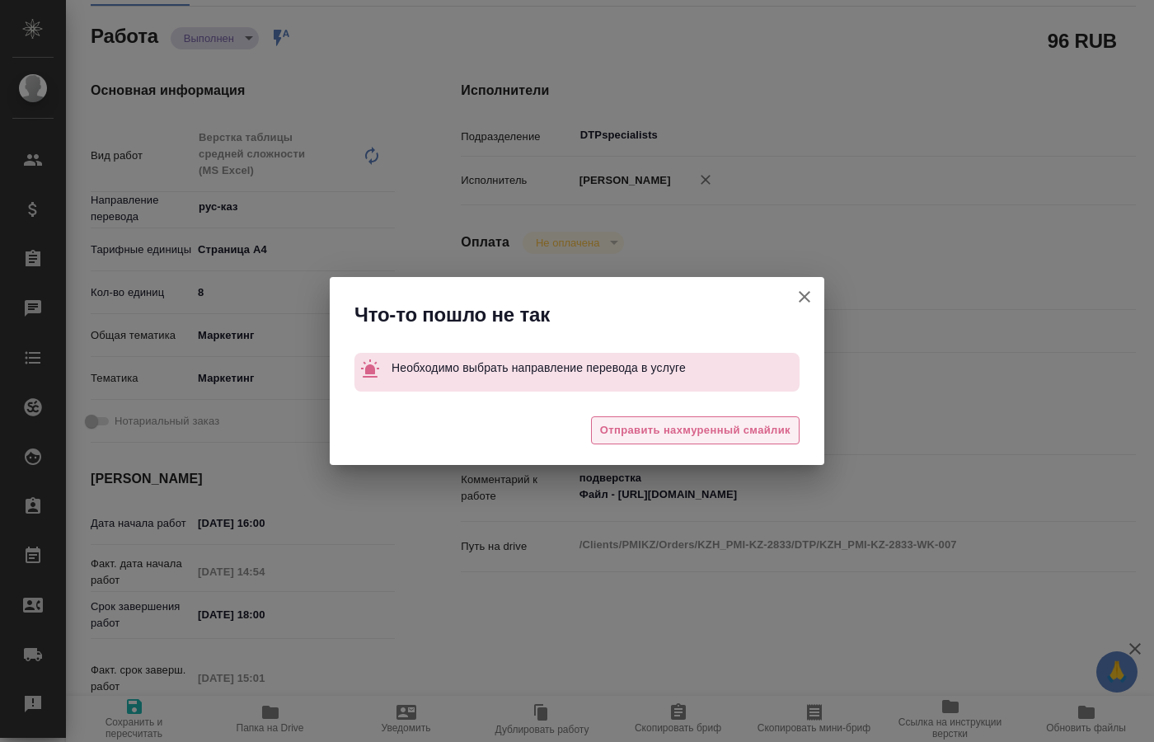
type textarea "x"
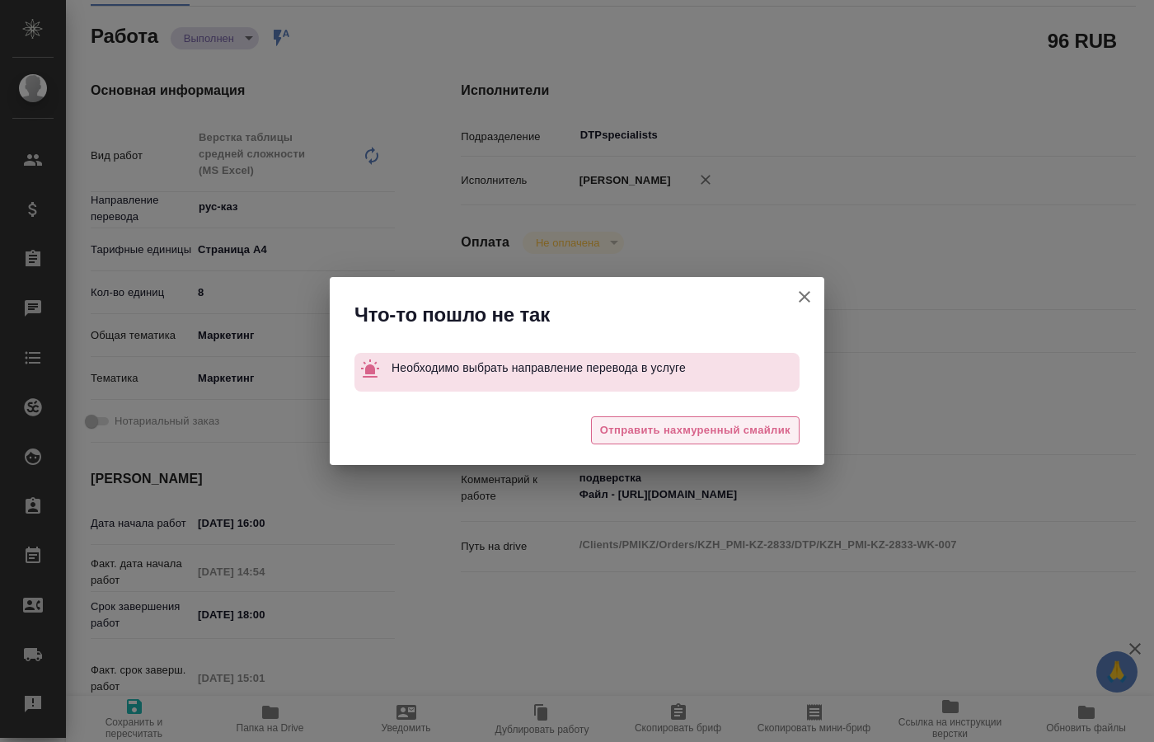
type textarea "x"
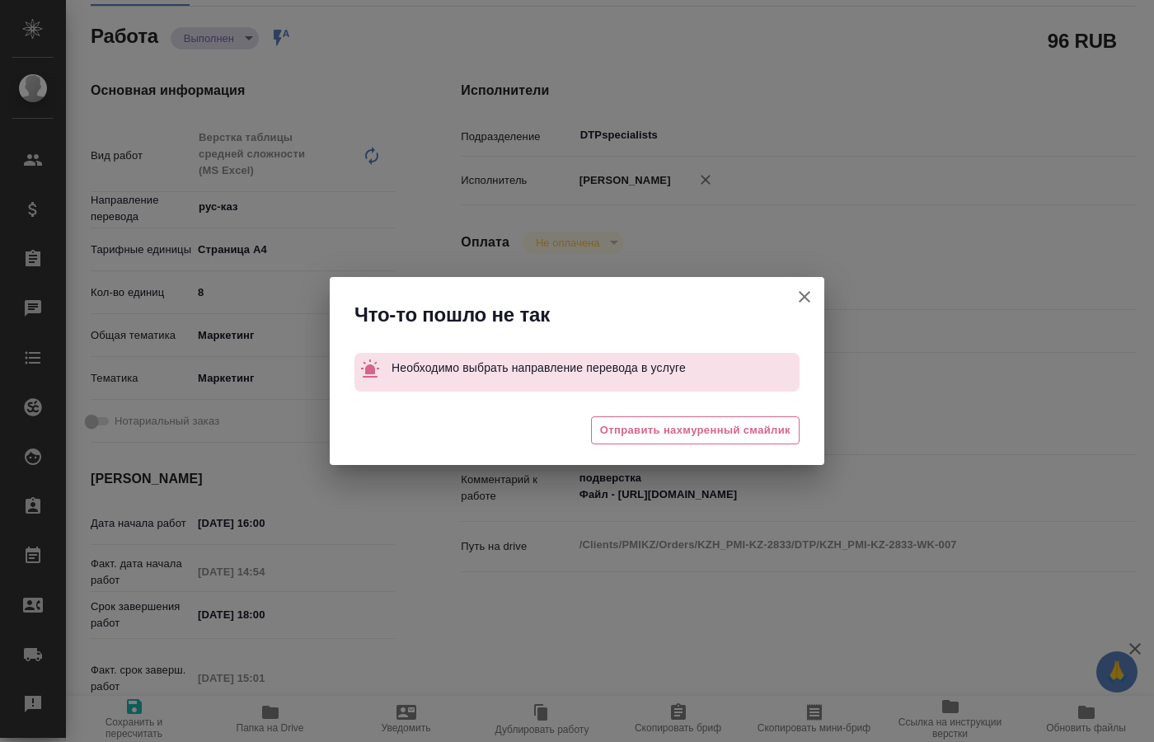
type textarea "x"
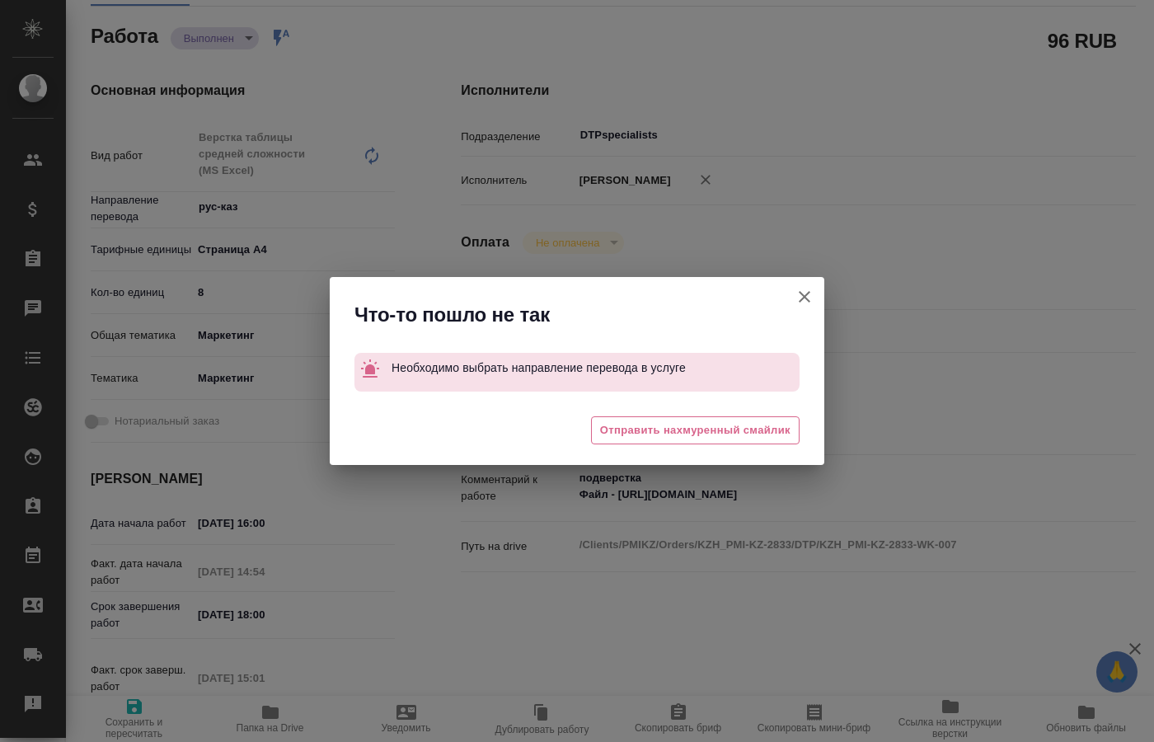
click at [798, 295] on icon "button" at bounding box center [805, 297] width 20 height 20
type textarea "x"
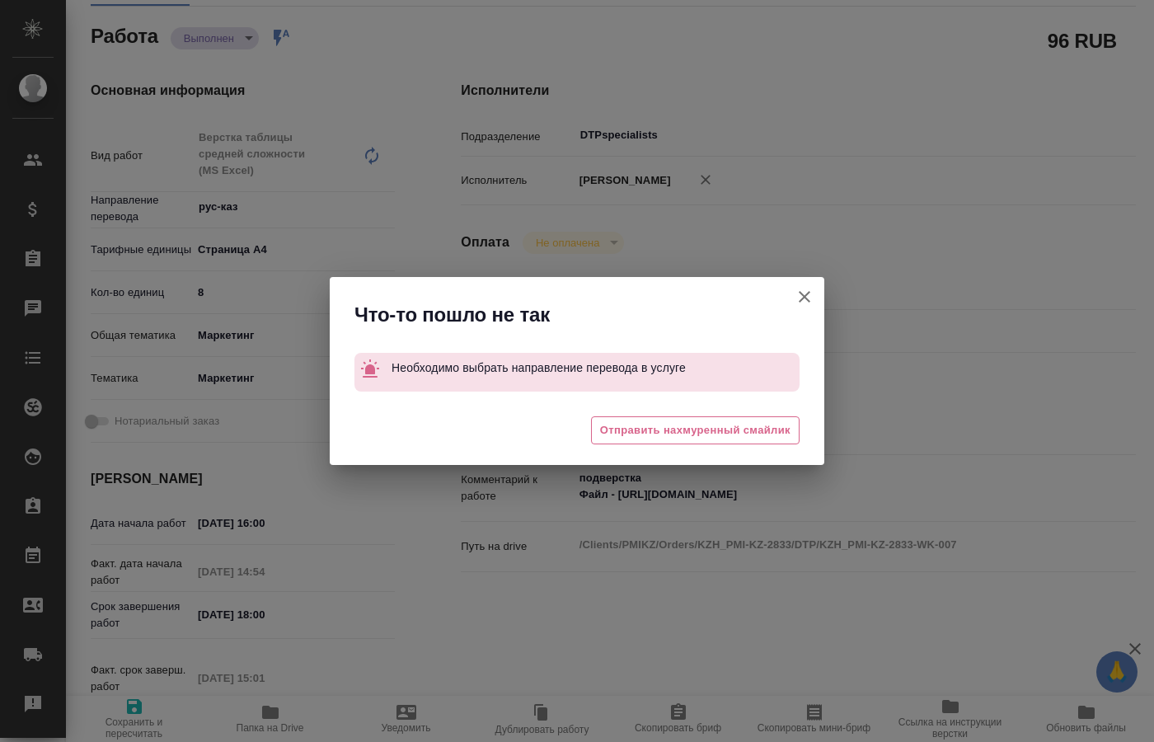
type textarea "x"
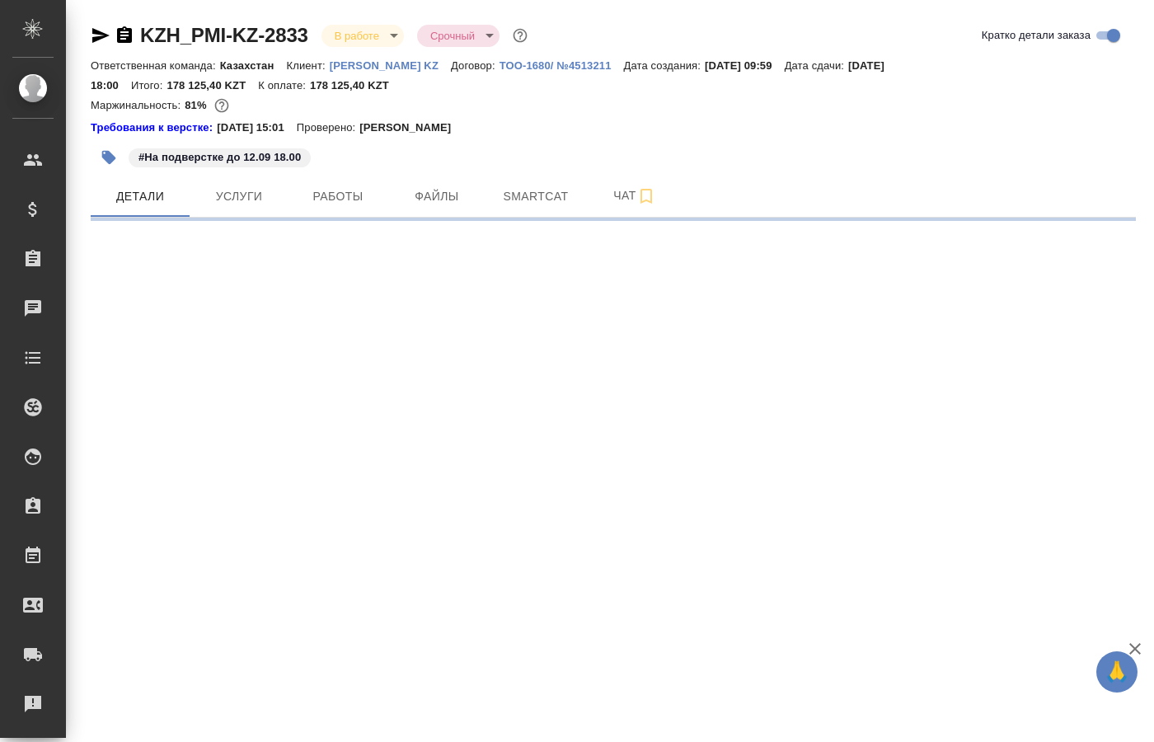
select select "RU"
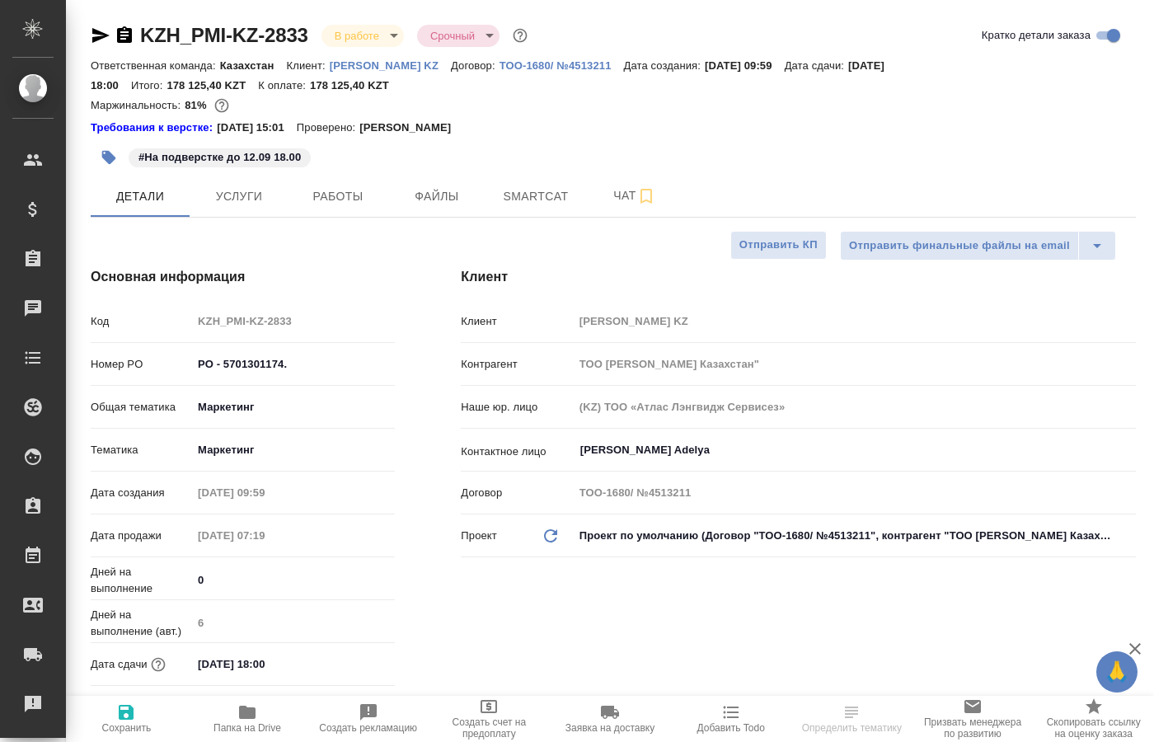
type textarea "x"
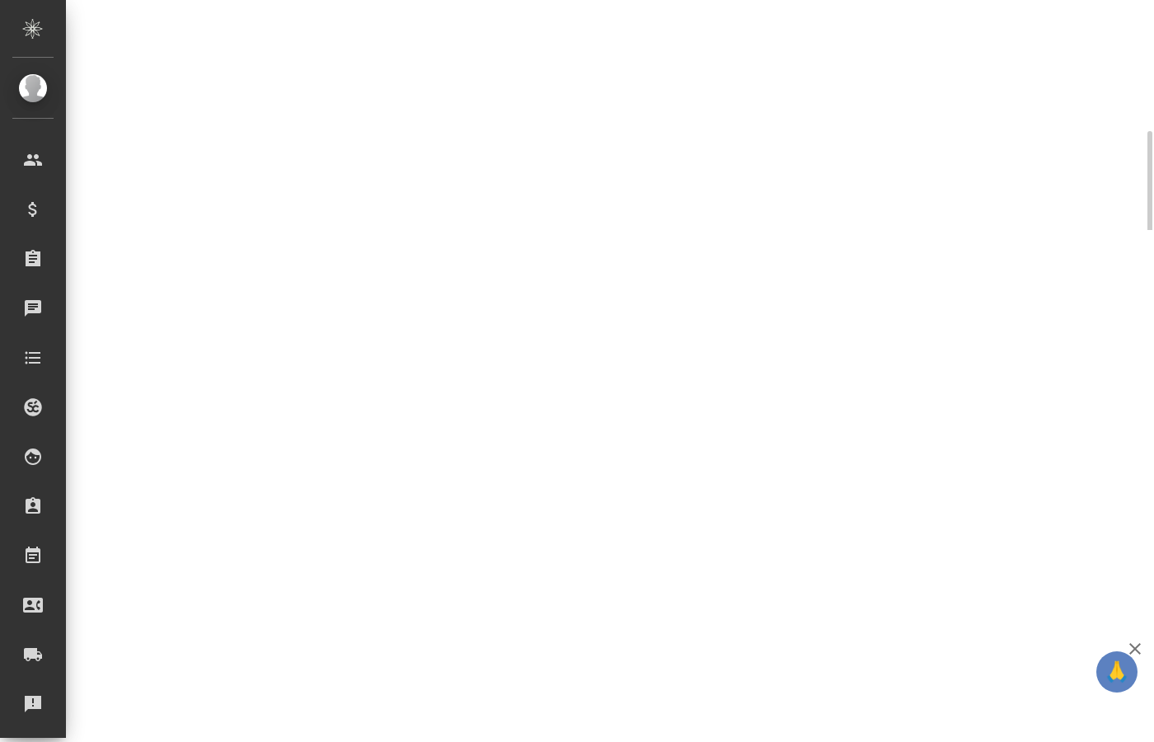
scroll to position [505, 0]
select select "RU"
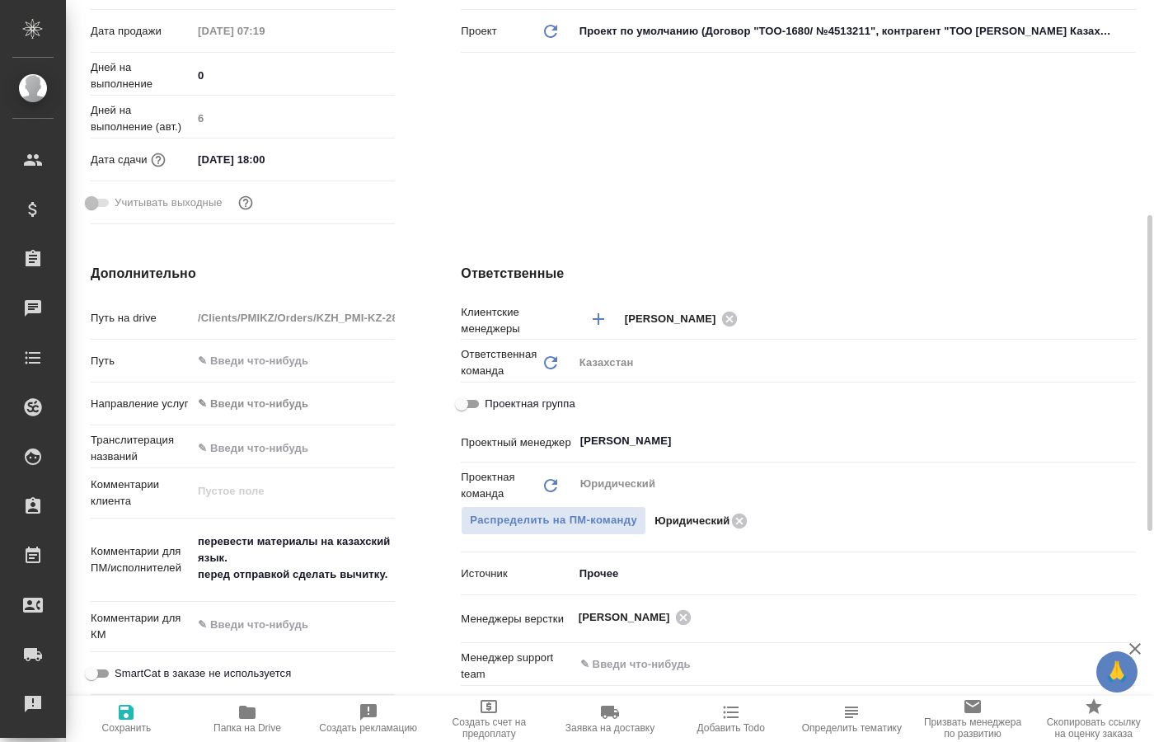
type textarea "x"
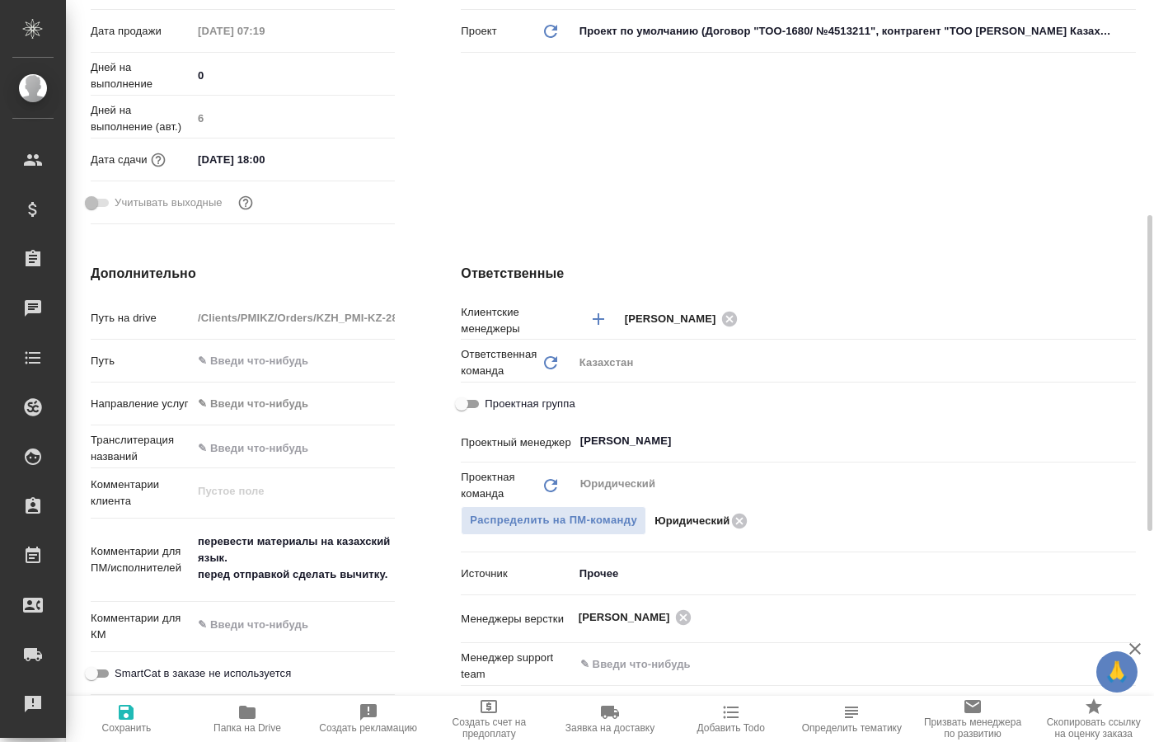
type textarea "x"
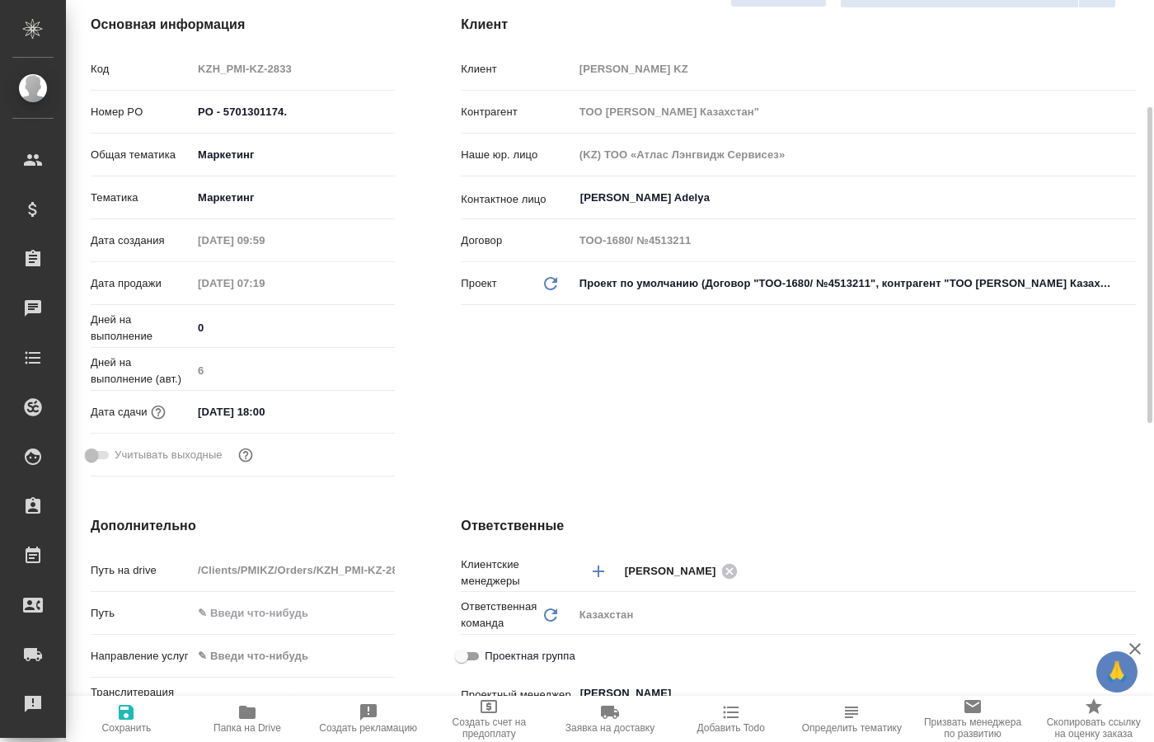
type textarea "x"
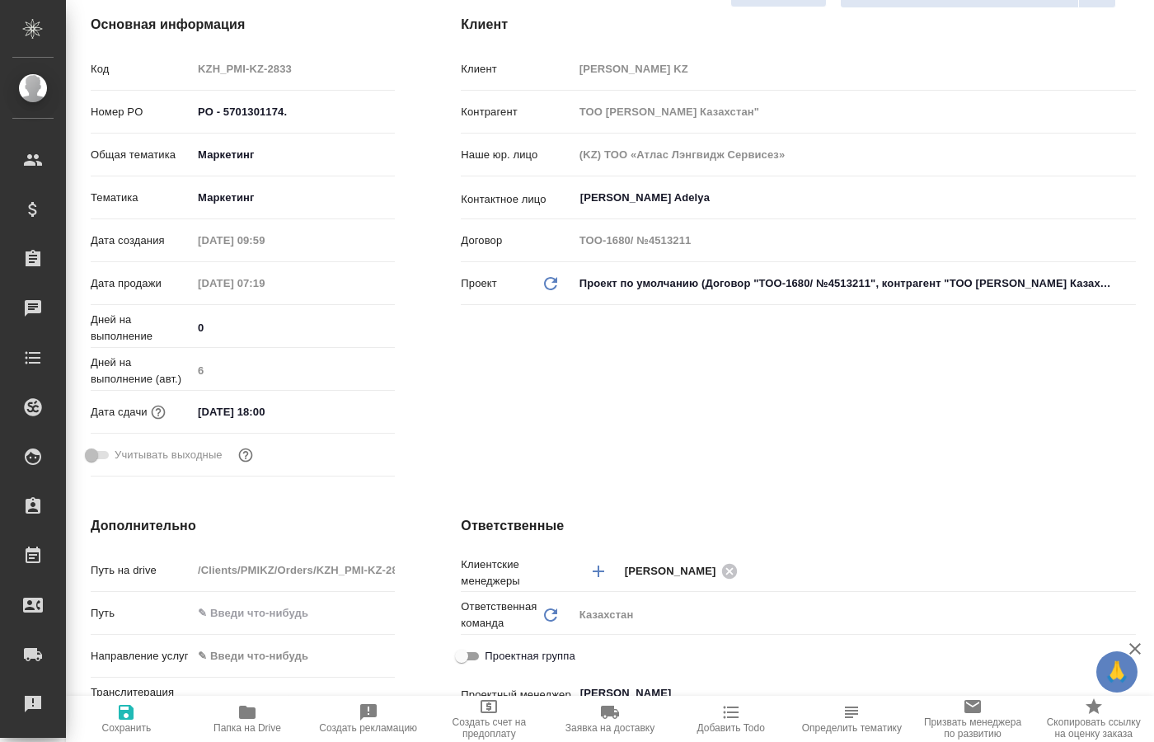
type textarea "x"
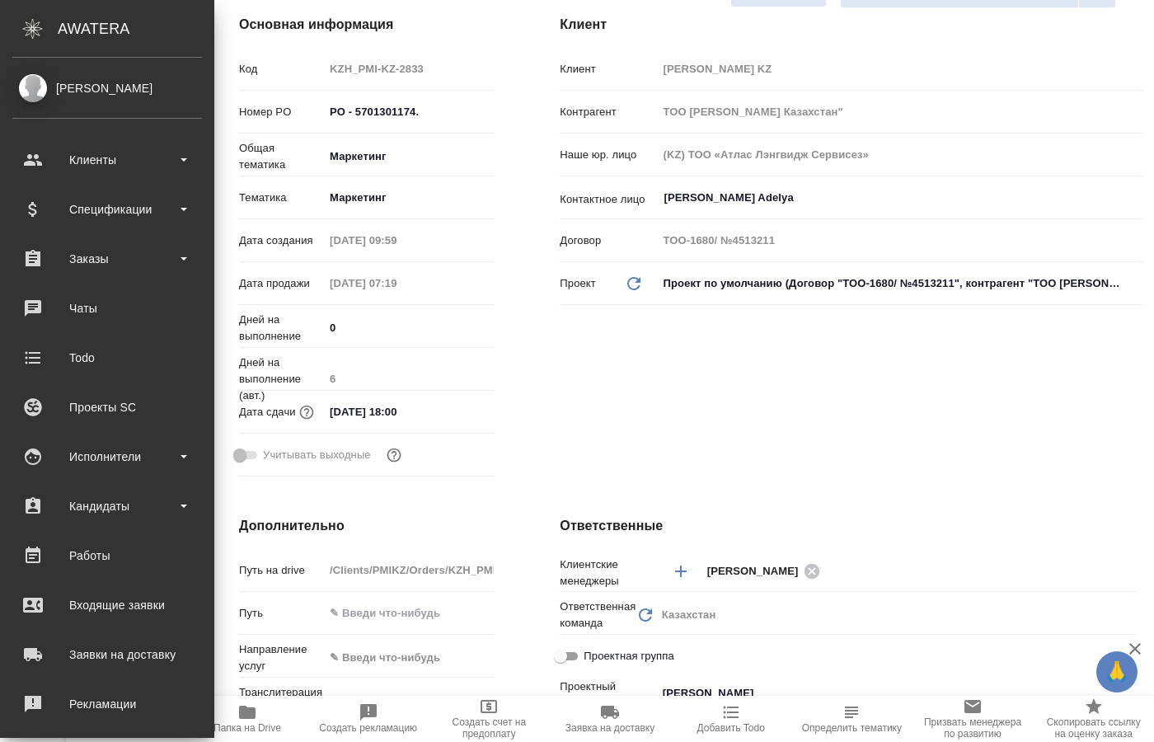
type textarea "x"
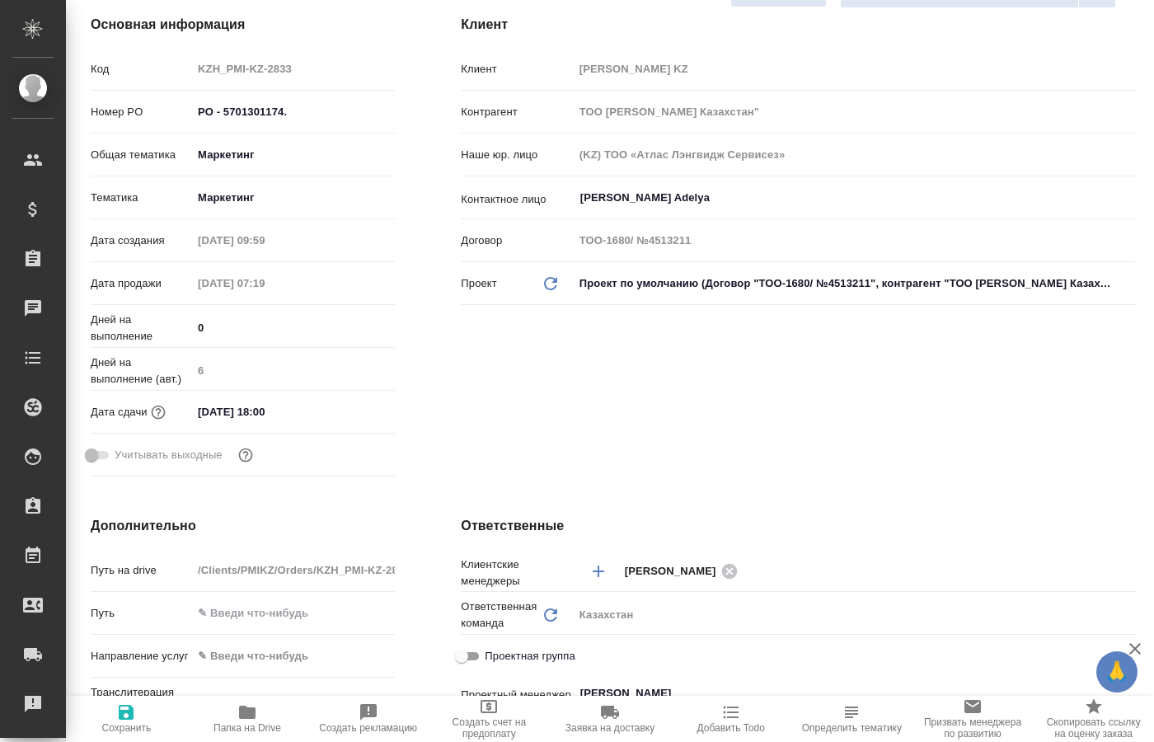
scroll to position [168, 0]
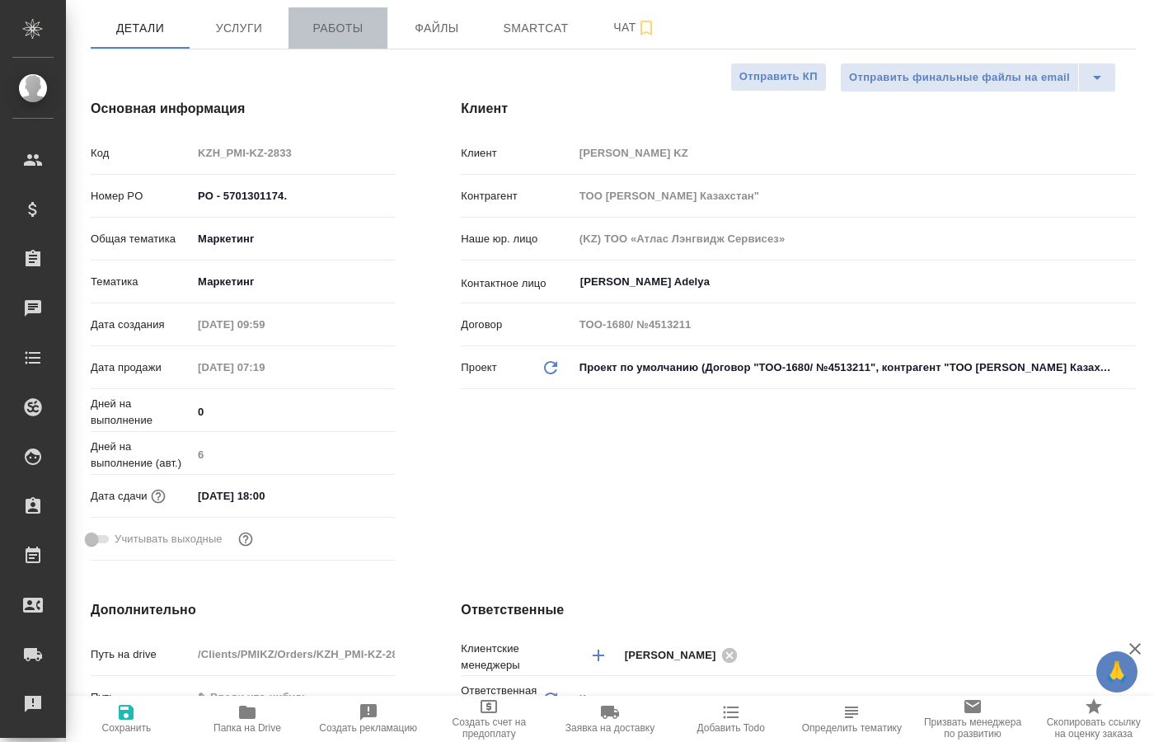
click at [327, 23] on span "Работы" at bounding box center [337, 28] width 79 height 21
